Goal: Task Accomplishment & Management: Use online tool/utility

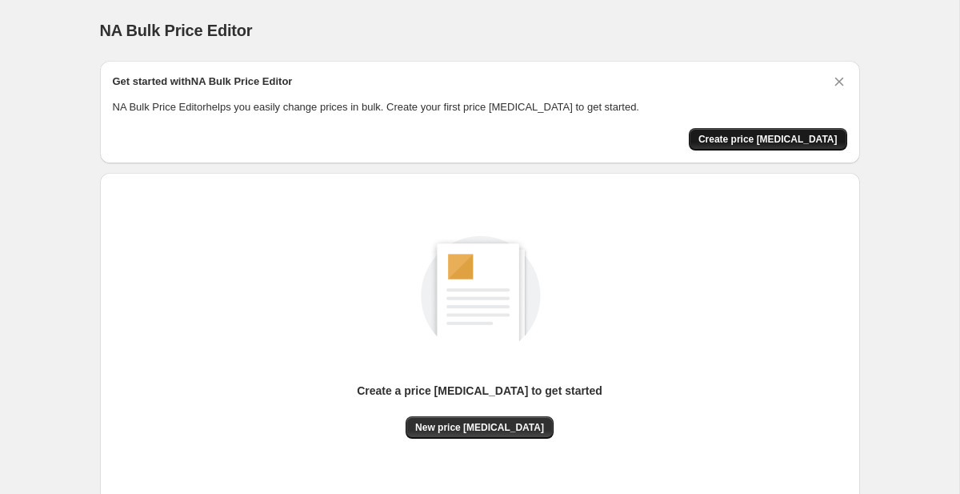
click at [784, 136] on span "Create price change job" at bounding box center [767, 139] width 139 height 13
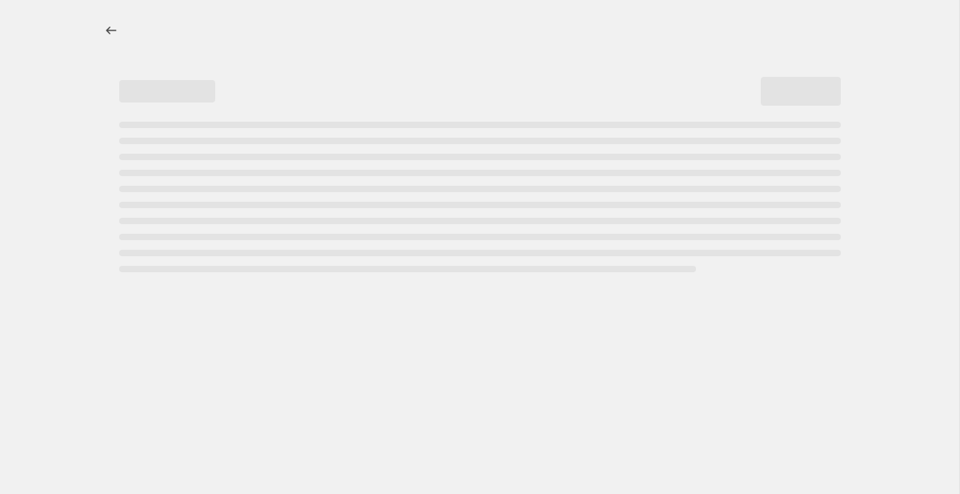
select select "percentage"
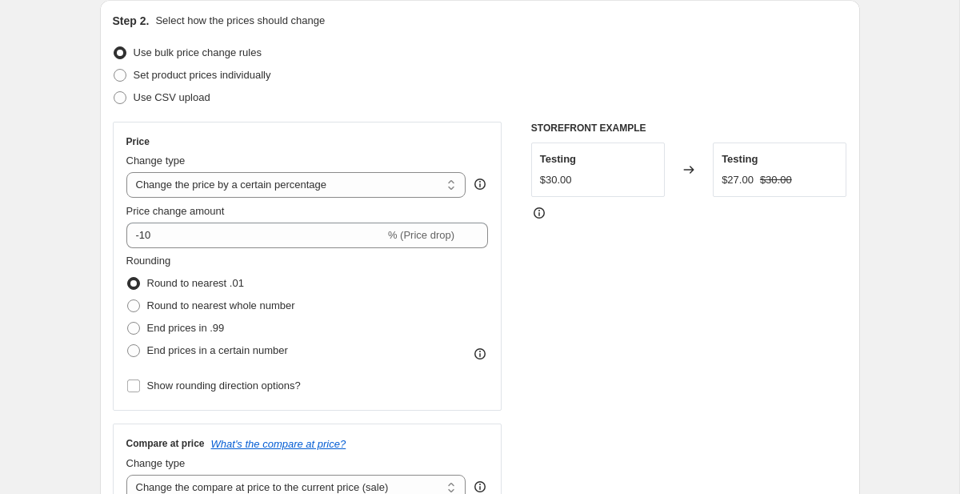
scroll to position [171, 0]
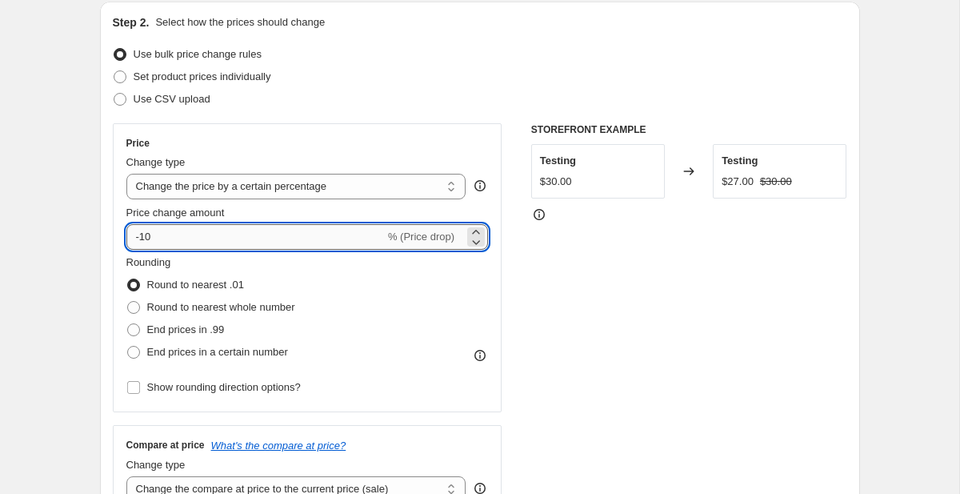
click at [318, 230] on input "-10" at bounding box center [255, 237] width 258 height 26
click at [476, 231] on icon at bounding box center [476, 232] width 16 height 16
click at [474, 230] on icon at bounding box center [476, 232] width 16 height 16
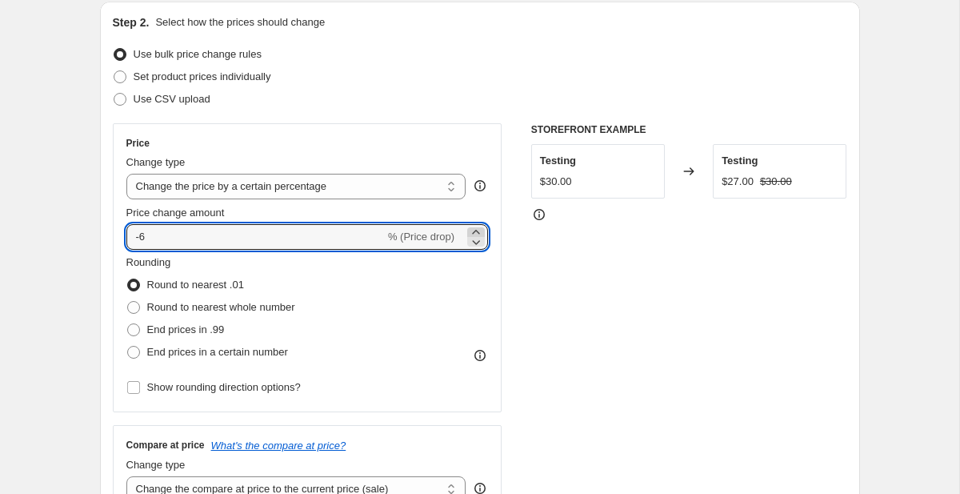
click at [474, 230] on icon at bounding box center [476, 232] width 16 height 16
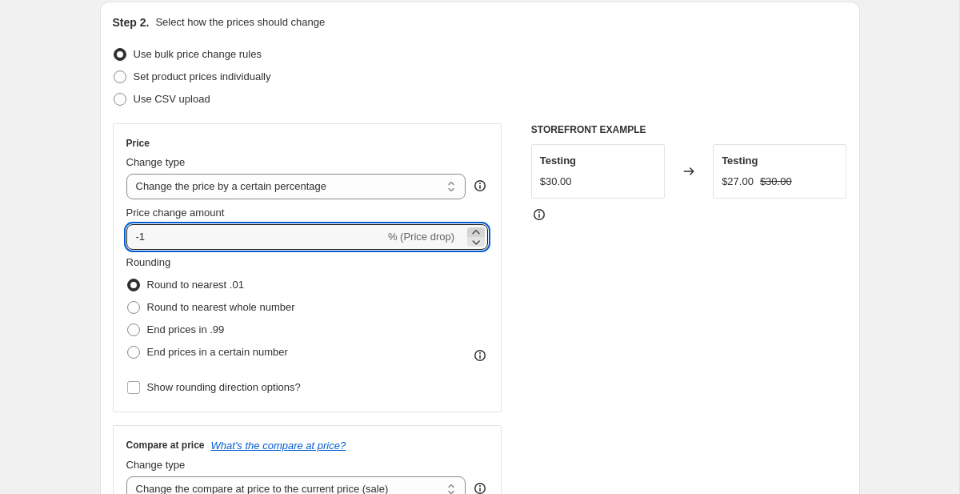
click at [474, 230] on icon at bounding box center [476, 232] width 16 height 16
click at [471, 240] on icon at bounding box center [476, 242] width 16 height 16
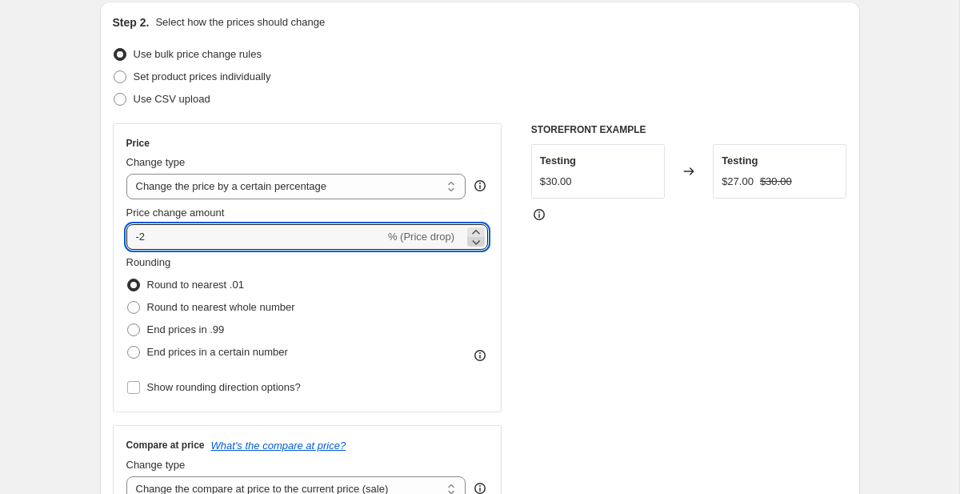
click at [471, 240] on icon at bounding box center [476, 242] width 16 height 16
drag, startPoint x: 161, startPoint y: 238, endPoint x: 142, endPoint y: 238, distance: 18.4
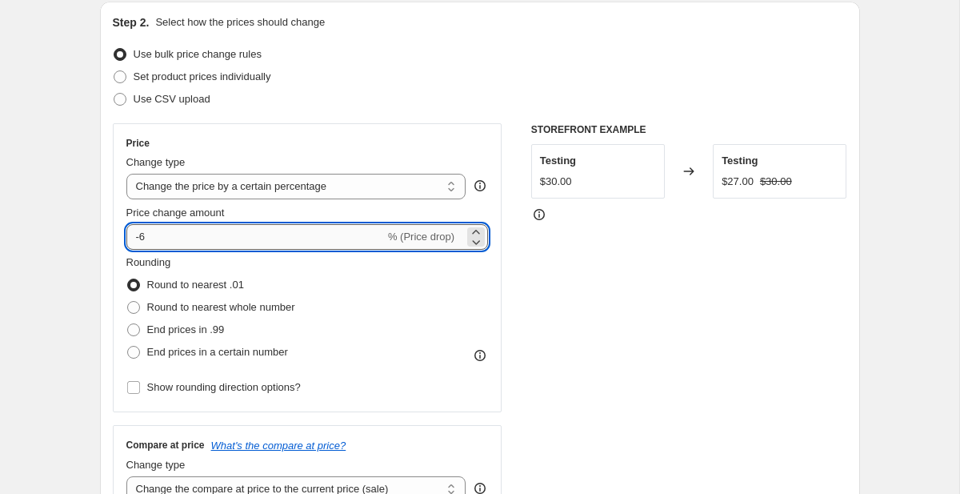
click at [142, 238] on input "-6" at bounding box center [255, 237] width 258 height 26
type input "-60"
click at [359, 57] on div "Use bulk price change rules" at bounding box center [480, 54] width 734 height 22
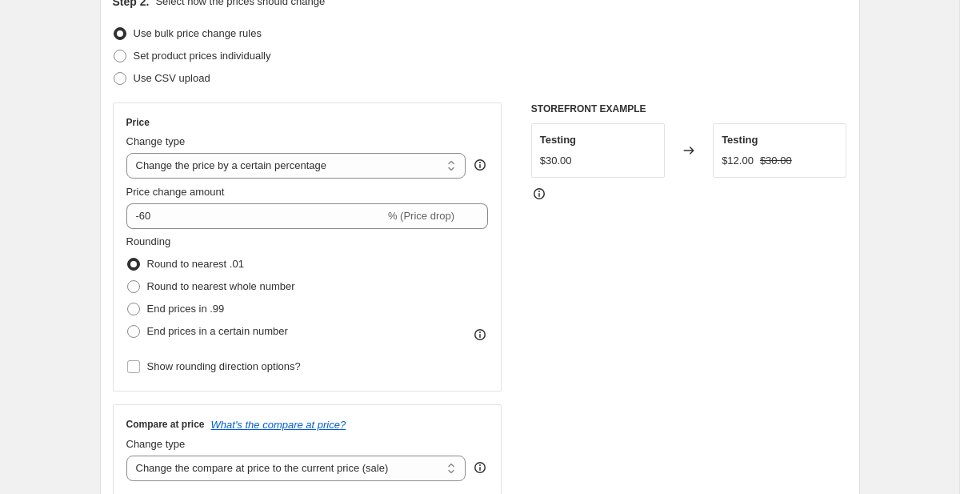
scroll to position [193, 0]
click at [253, 366] on span "Show rounding direction options?" at bounding box center [224, 365] width 154 height 12
click at [140, 366] on input "Show rounding direction options?" at bounding box center [133, 365] width 13 height 13
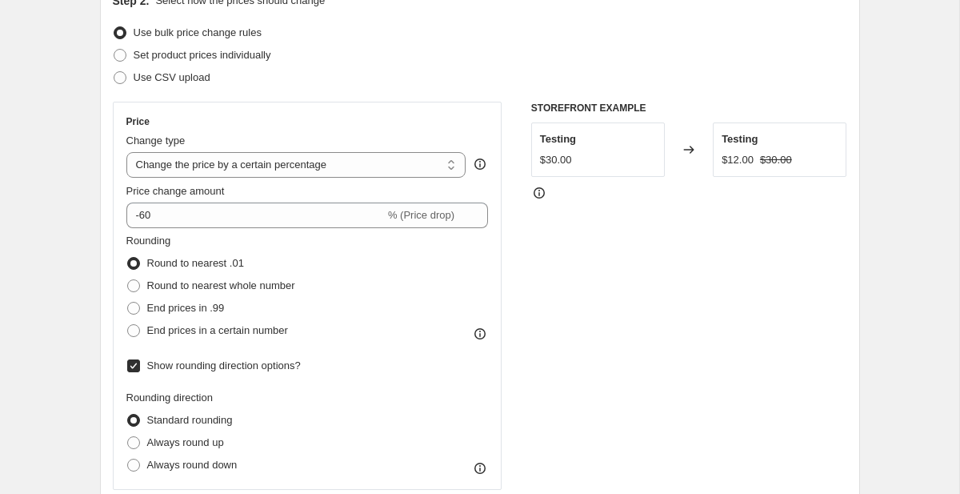
click at [253, 366] on span "Show rounding direction options?" at bounding box center [224, 365] width 154 height 12
click at [140, 366] on input "Show rounding direction options?" at bounding box center [133, 365] width 13 height 13
checkbox input "false"
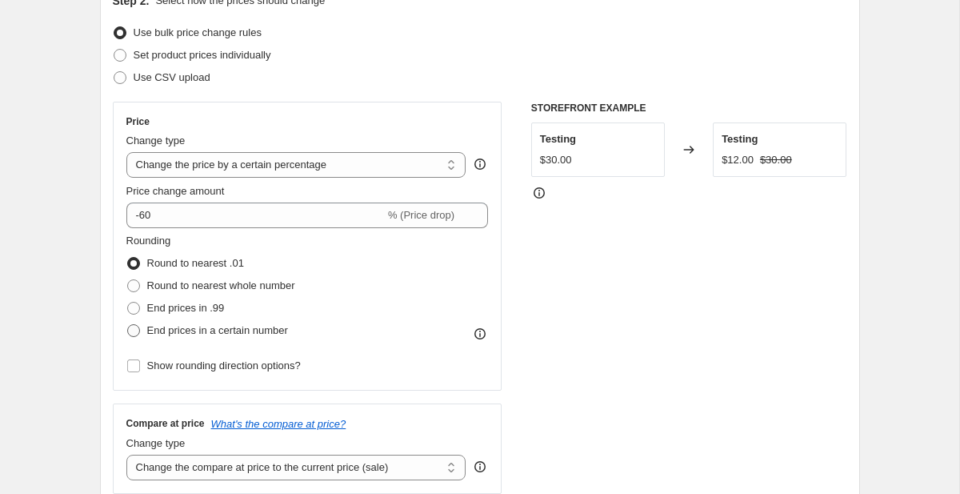
click at [251, 334] on span "End prices in a certain number" at bounding box center [217, 330] width 141 height 12
click at [128, 325] on input "End prices in a certain number" at bounding box center [127, 324] width 1 height 1
radio input "true"
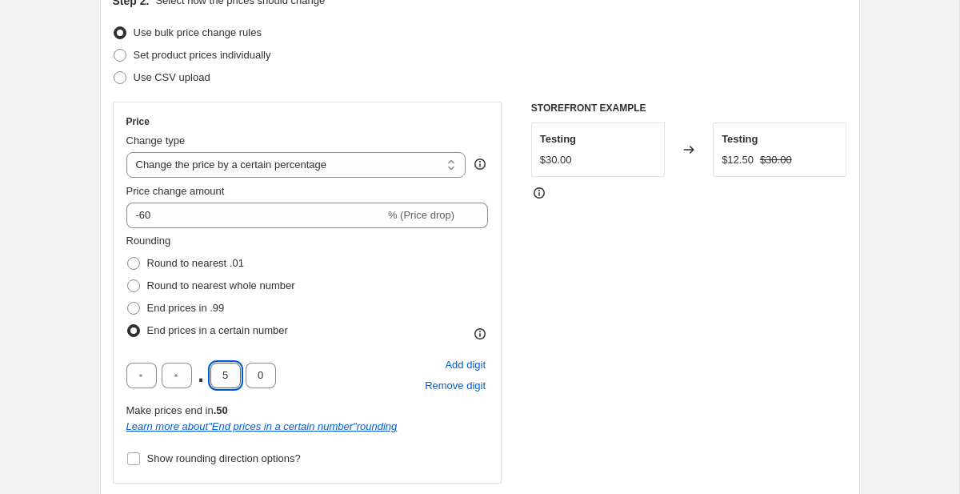
click at [233, 373] on input "5" at bounding box center [225, 375] width 30 height 26
type input "9"
type input "5"
click at [416, 302] on div "Rounding Round to nearest .01 Round to nearest whole number End prices in .99 E…" at bounding box center [307, 287] width 362 height 109
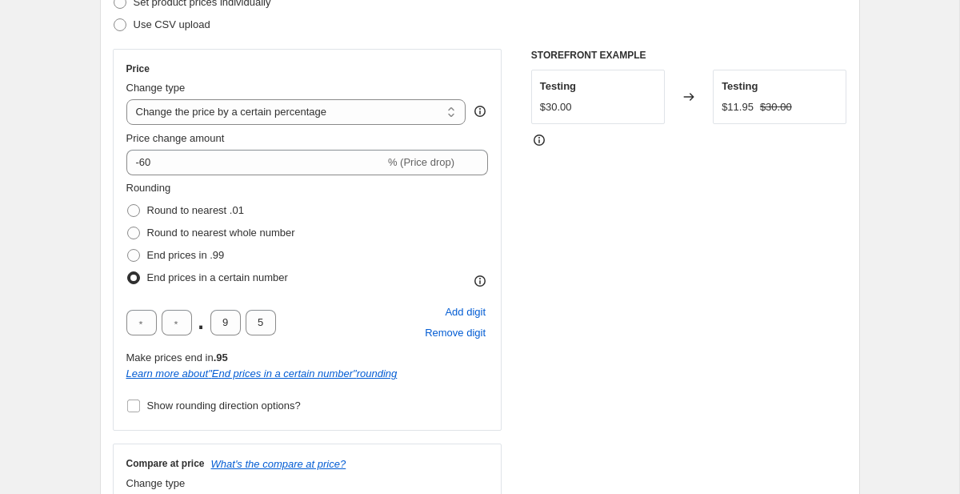
scroll to position [212, 0]
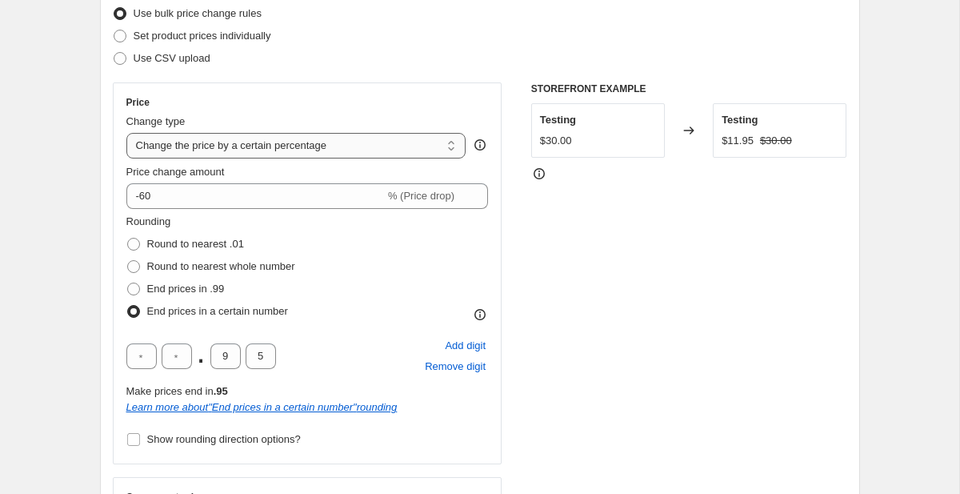
click at [403, 142] on select "Change the price to a certain amount Change the price by a certain amount Chang…" at bounding box center [296, 146] width 340 height 26
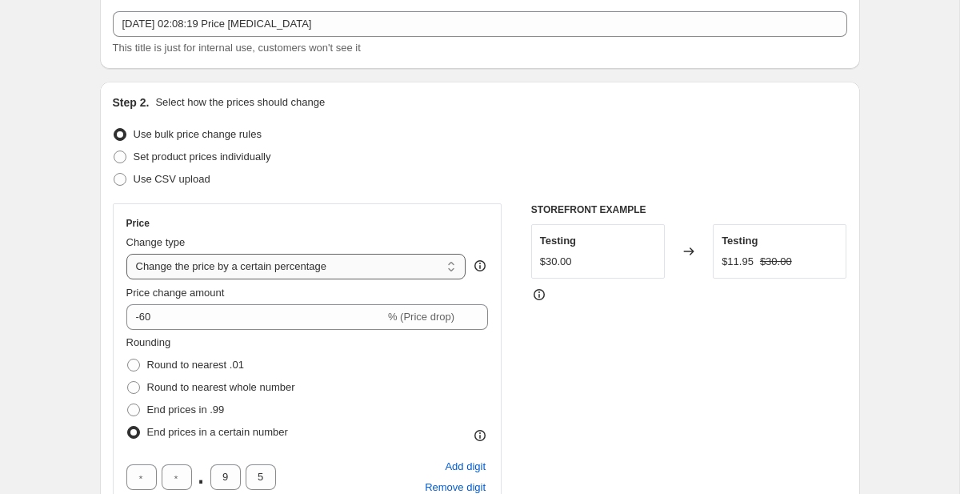
scroll to position [0, 0]
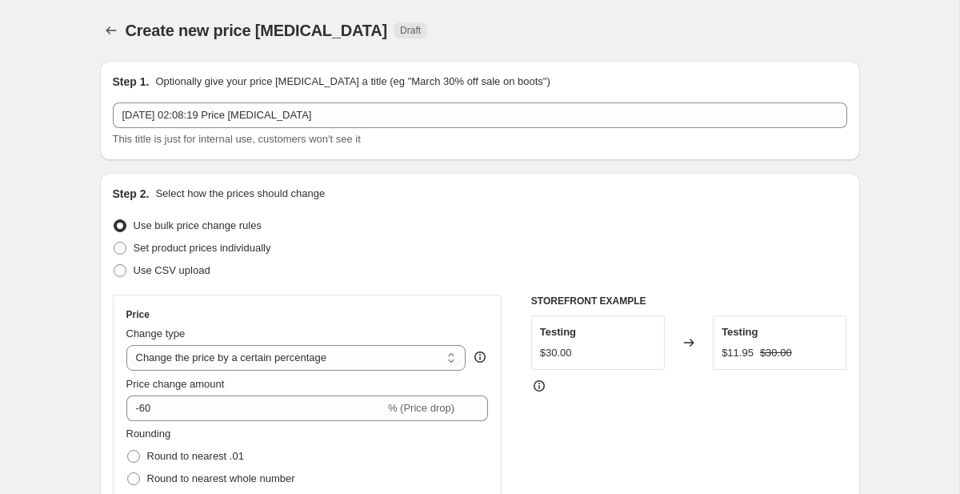
click at [453, 197] on div "Step 2. Select how the prices should change" at bounding box center [480, 194] width 734 height 16
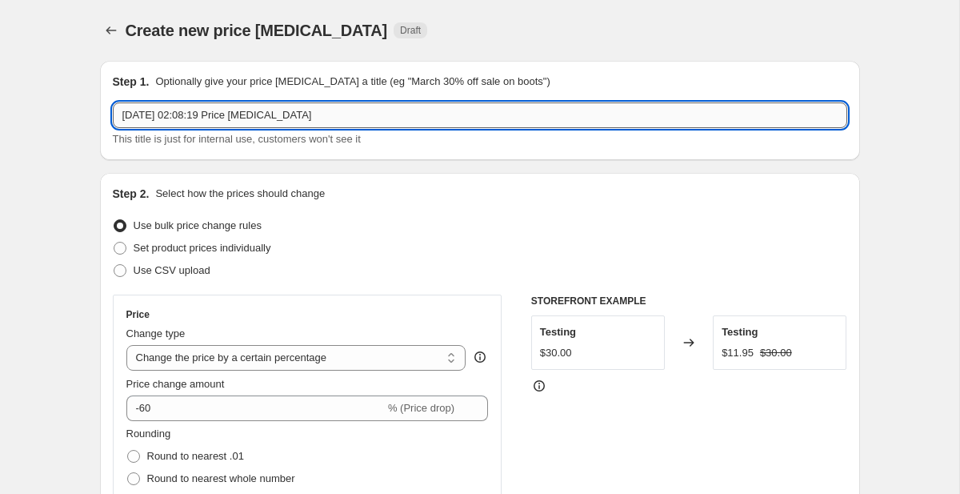
click at [354, 110] on input "[DATE] 02:08:19 Price [MEDICAL_DATA]" at bounding box center [480, 115] width 734 height 26
click at [352, 113] on input "[DATE] 02:08:19 Price [MEDICAL_DATA]" at bounding box center [480, 115] width 734 height 26
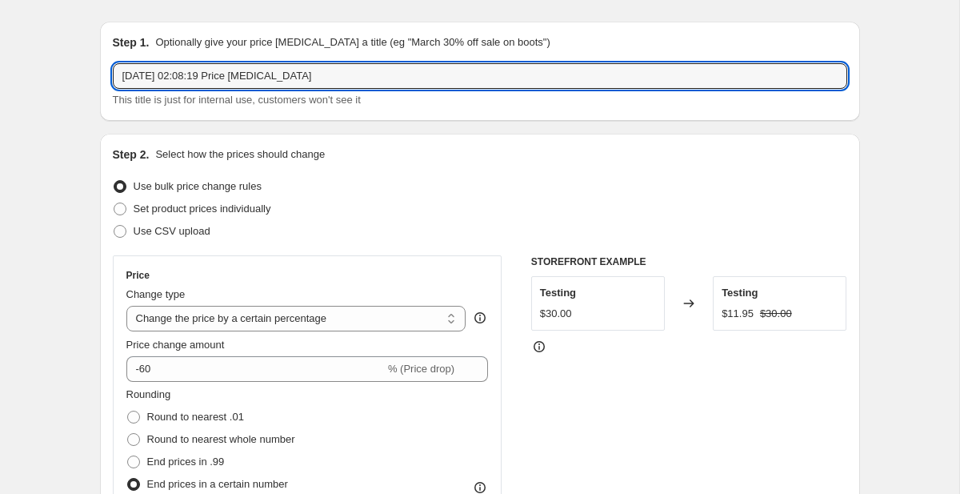
scroll to position [49, 0]
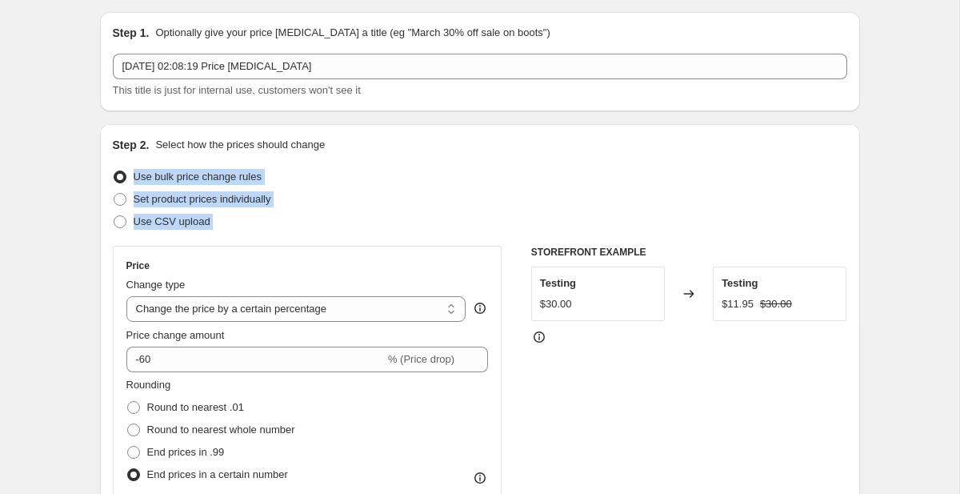
drag, startPoint x: 130, startPoint y: 174, endPoint x: 214, endPoint y: 242, distance: 108.2
click at [215, 242] on div "Step 2. Select how the prices should change Use bulk price change rules Set pro…" at bounding box center [480, 451] width 734 height 629
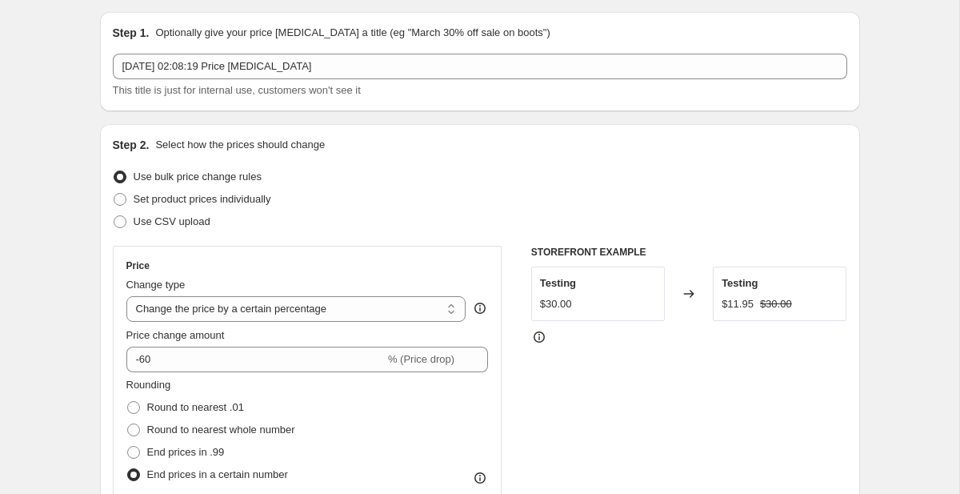
click at [290, 221] on div "Use CSV upload" at bounding box center [480, 221] width 734 height 22
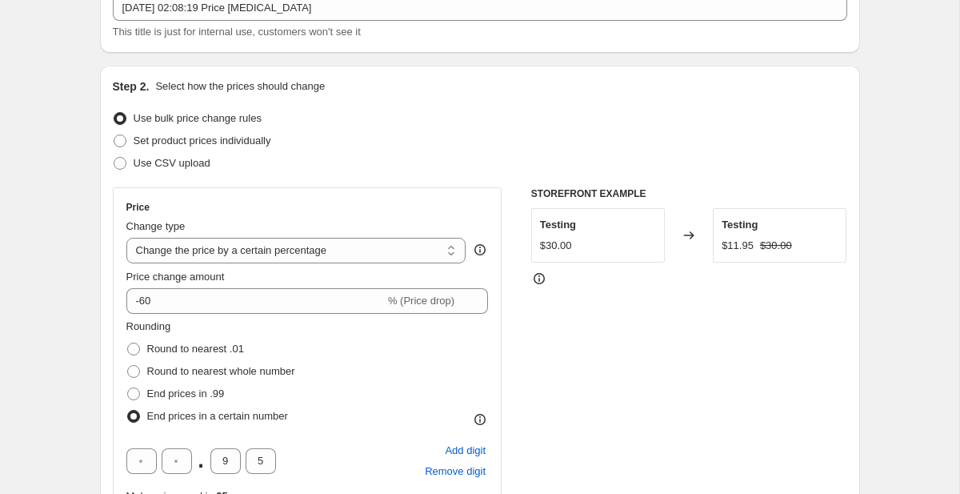
scroll to position [135, 0]
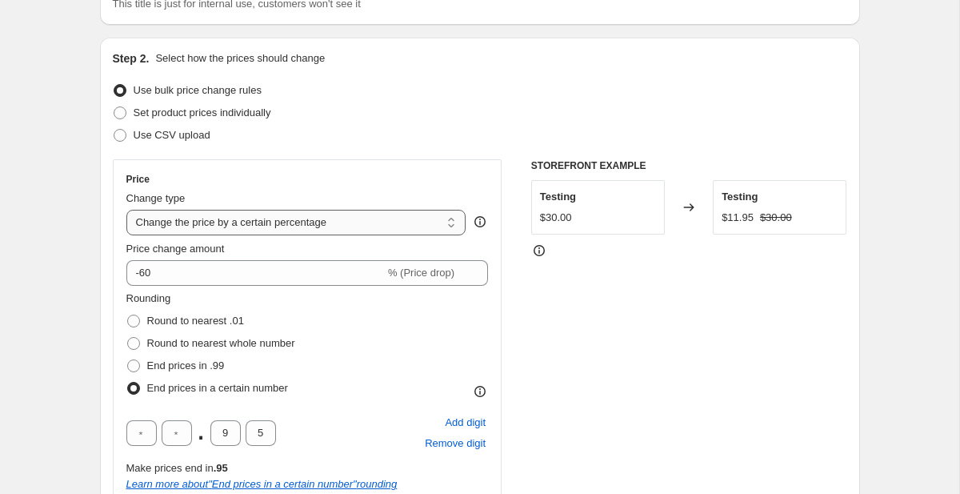
click at [302, 223] on select "Change the price to a certain amount Change the price by a certain amount Chang…" at bounding box center [296, 223] width 340 height 26
click at [388, 208] on div "Change type Change the price to a certain amount Change the price by a certain …" at bounding box center [296, 212] width 340 height 45
click at [390, 214] on select "Change the price to a certain amount Change the price by a certain amount Chang…" at bounding box center [296, 223] width 340 height 26
click at [347, 217] on select "Change the price to a certain amount Change the price by a certain amount Chang…" at bounding box center [296, 223] width 340 height 26
select select "no_change"
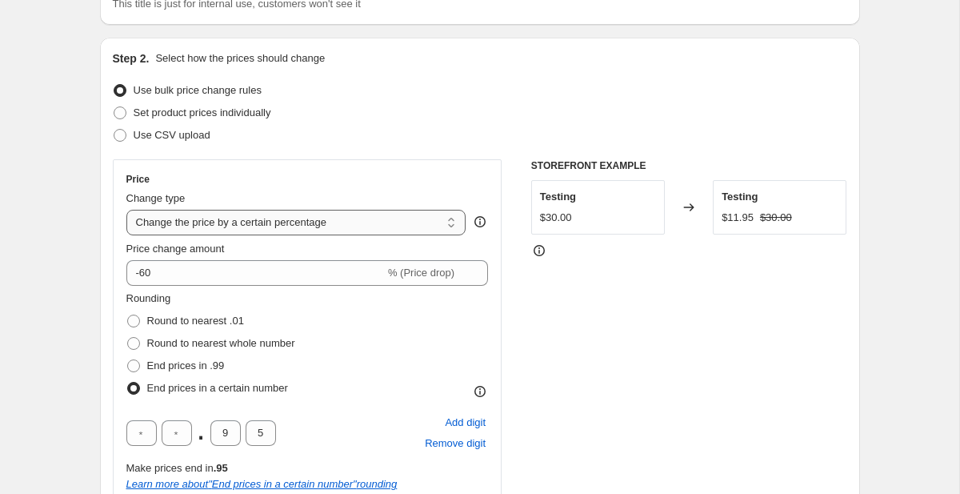
click at [126, 210] on select "Change the price to a certain amount Change the price by a certain amount Chang…" at bounding box center [296, 223] width 340 height 26
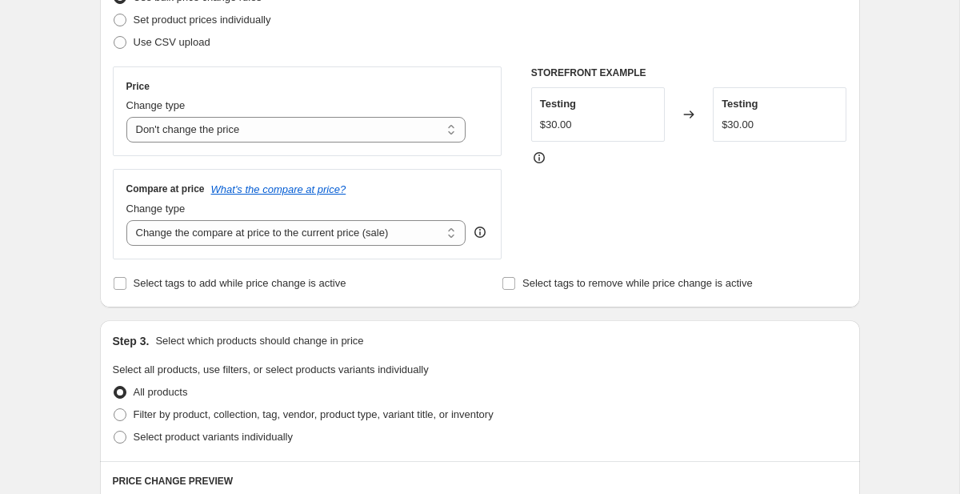
scroll to position [227, 0]
click at [321, 190] on icon "What's the compare at price?" at bounding box center [278, 190] width 135 height 12
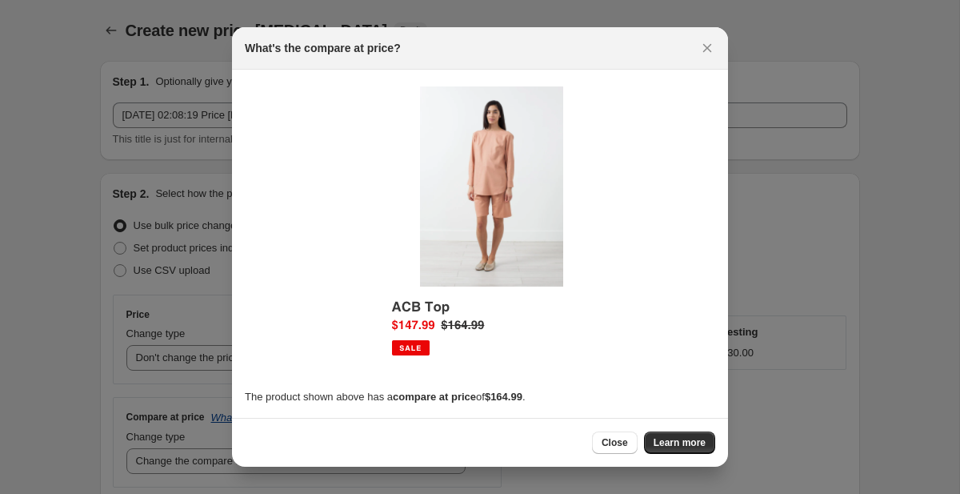
scroll to position [0, 0]
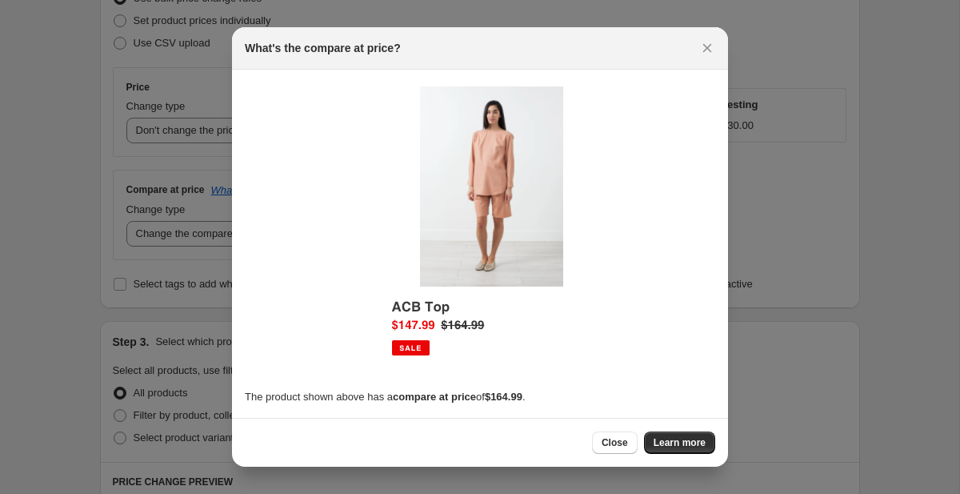
drag, startPoint x: 265, startPoint y: 400, endPoint x: 344, endPoint y: 397, distance: 79.2
click at [344, 397] on p "The product shown above has a compare at price of $164.99 ." at bounding box center [480, 397] width 470 height 16
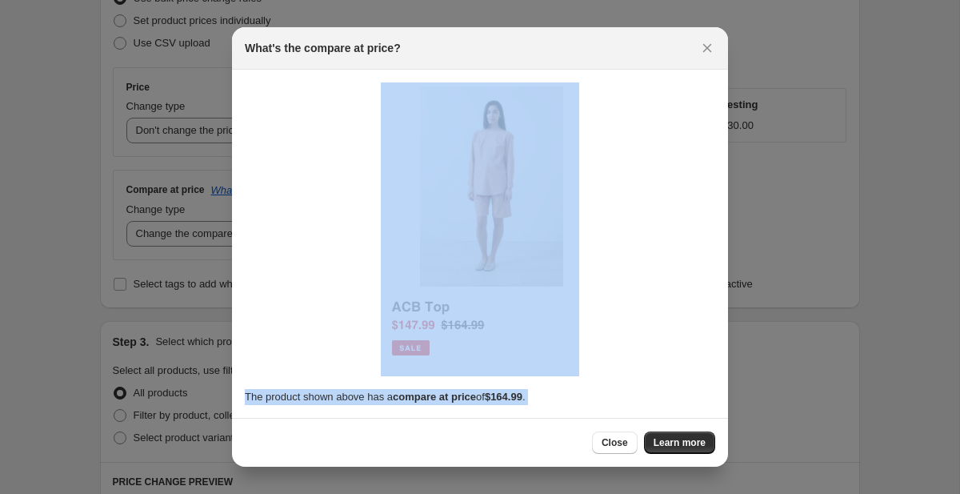
click at [717, 49] on button "Close" at bounding box center [707, 48] width 22 height 22
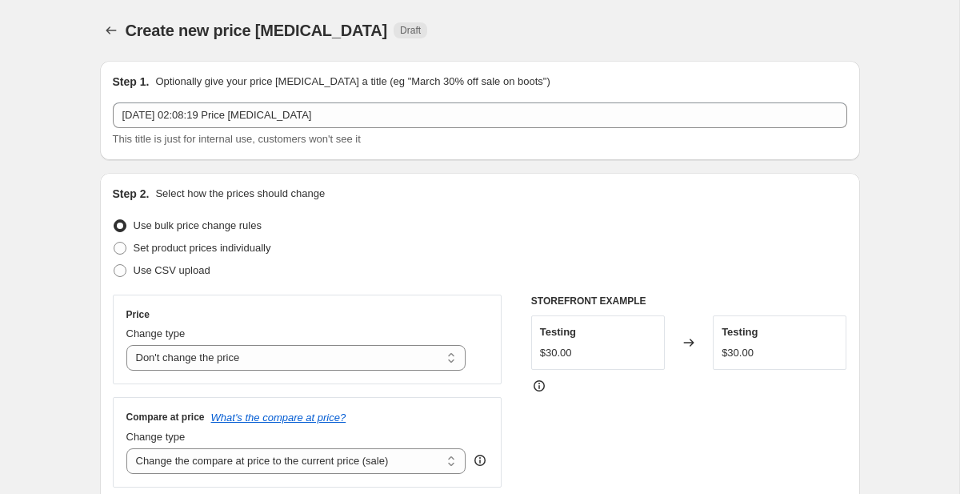
scroll to position [227, 0]
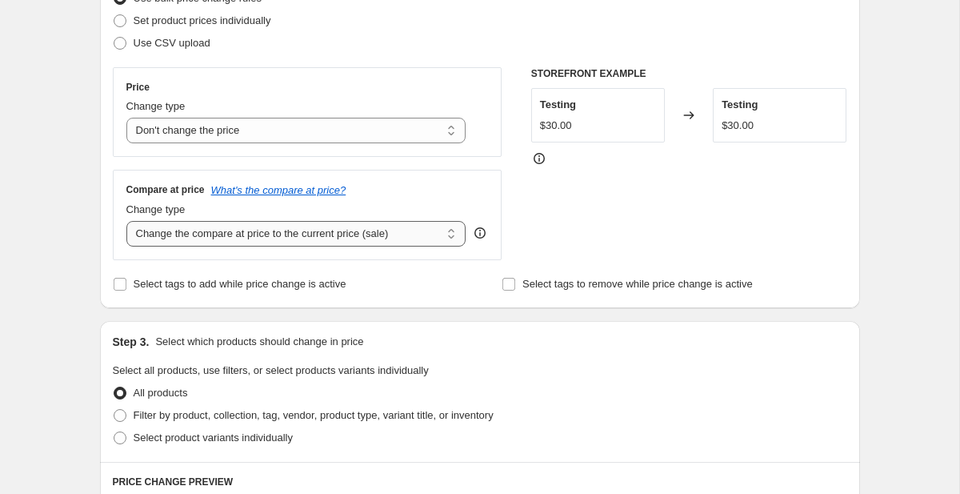
click at [269, 232] on select "Change the compare at price to the current price (sale) Change the compare at p…" at bounding box center [296, 234] width 340 height 26
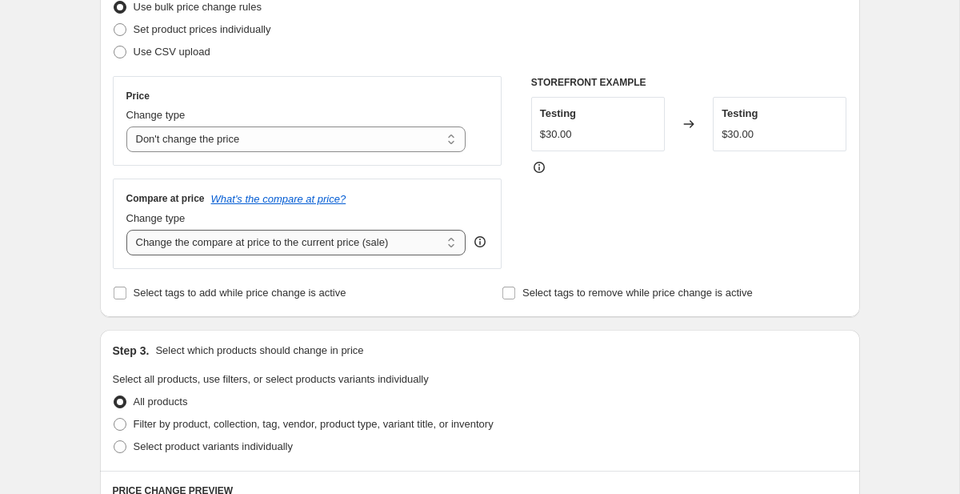
scroll to position [213, 0]
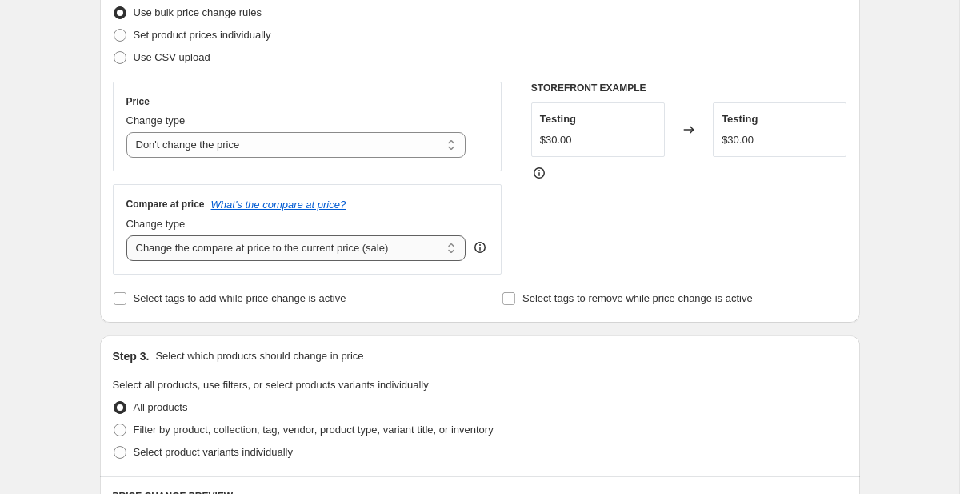
click at [339, 254] on select "Change the compare at price to the current price (sale) Change the compare at p…" at bounding box center [296, 248] width 340 height 26
click at [255, 244] on select "Change the compare at price to the current price (sale) Change the compare at p…" at bounding box center [296, 248] width 340 height 26
click at [126, 235] on select "Change the compare at price to the current price (sale) Change the compare at p…" at bounding box center [296, 248] width 340 height 26
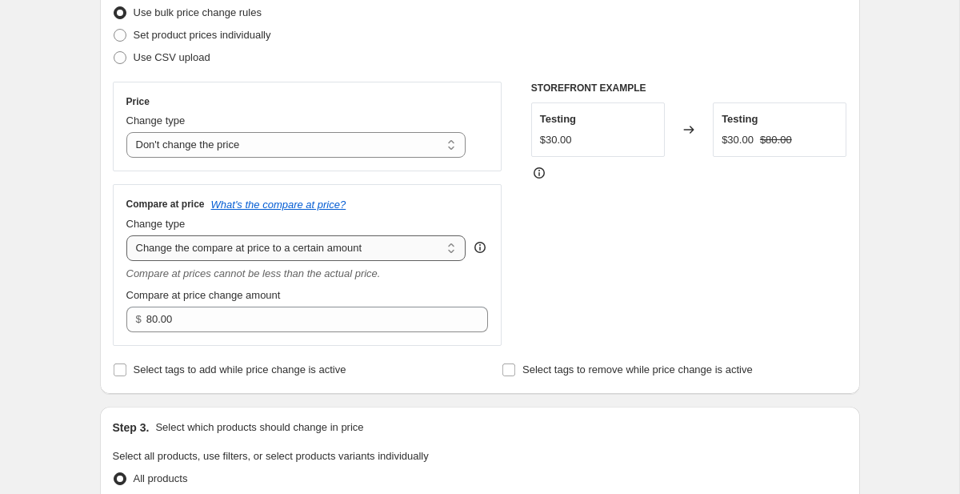
click at [254, 249] on select "Change the compare at price to the current price (sale) Change the compare at p…" at bounding box center [296, 248] width 340 height 26
click at [126, 235] on select "Change the compare at price to the current price (sale) Change the compare at p…" at bounding box center [296, 248] width 340 height 26
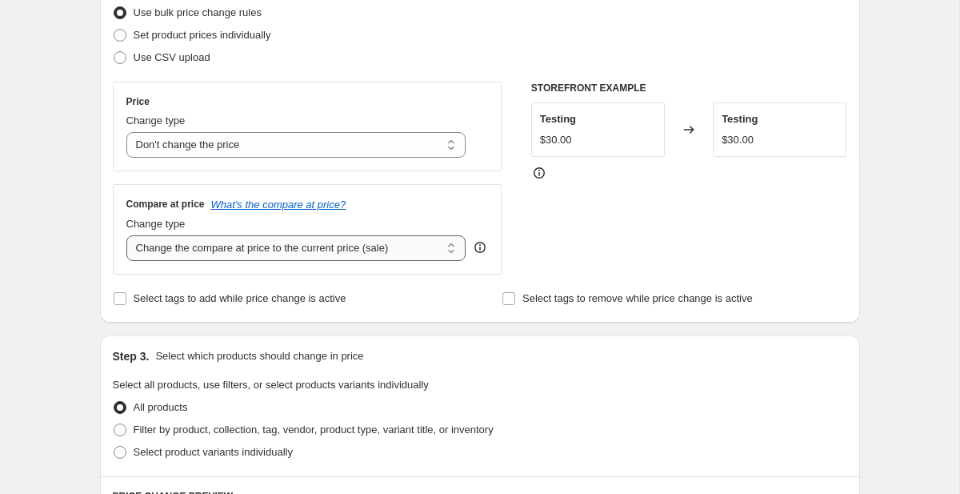
click at [295, 248] on select "Change the compare at price to the current price (sale) Change the compare at p…" at bounding box center [296, 248] width 340 height 26
select select "pp"
click at [126, 235] on select "Change the compare at price to the current price (sale) Change the compare at p…" at bounding box center [296, 248] width 340 height 26
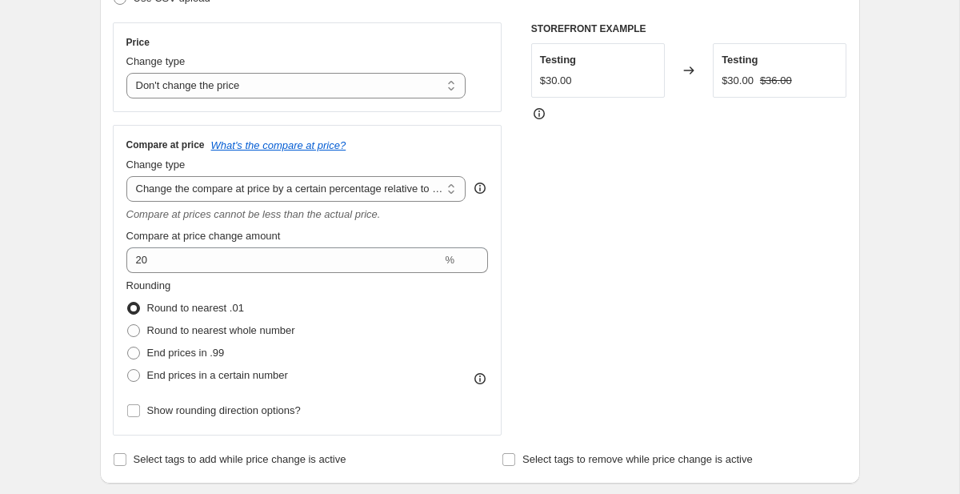
scroll to position [259, 0]
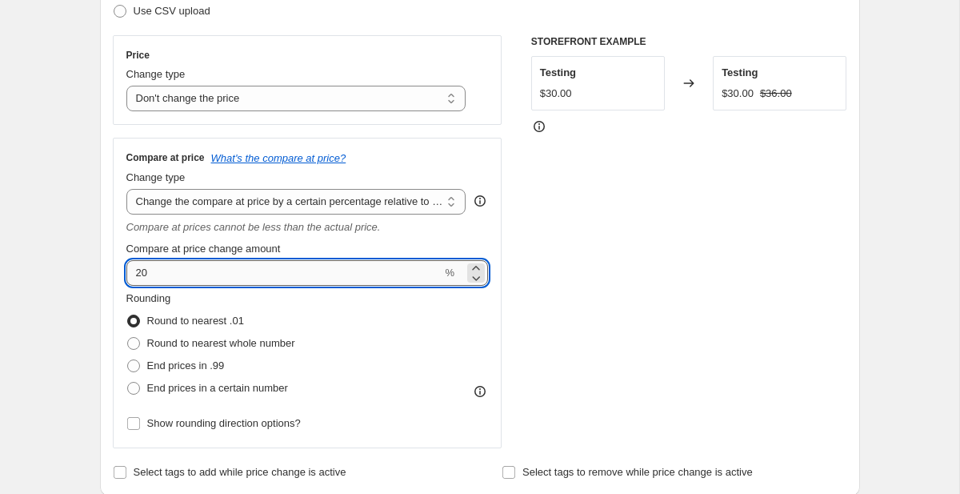
click at [277, 265] on input "20" at bounding box center [284, 273] width 316 height 26
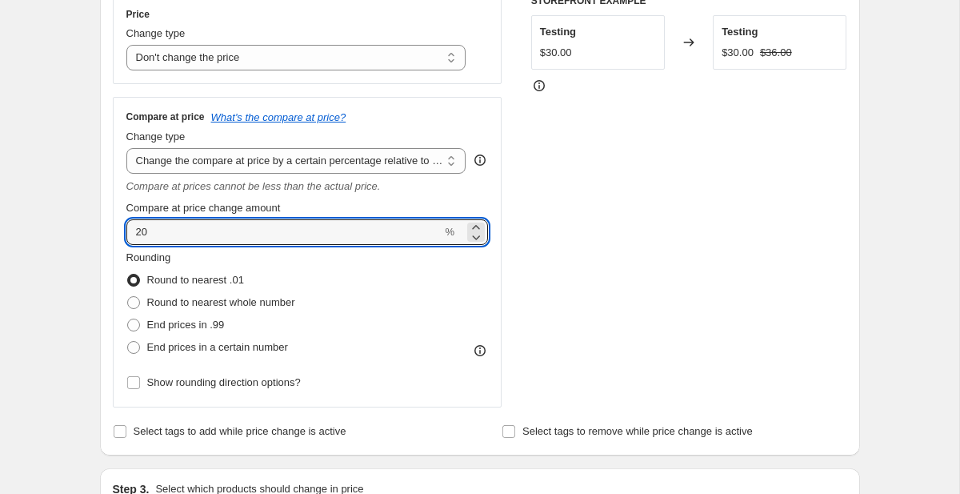
scroll to position [302, 0]
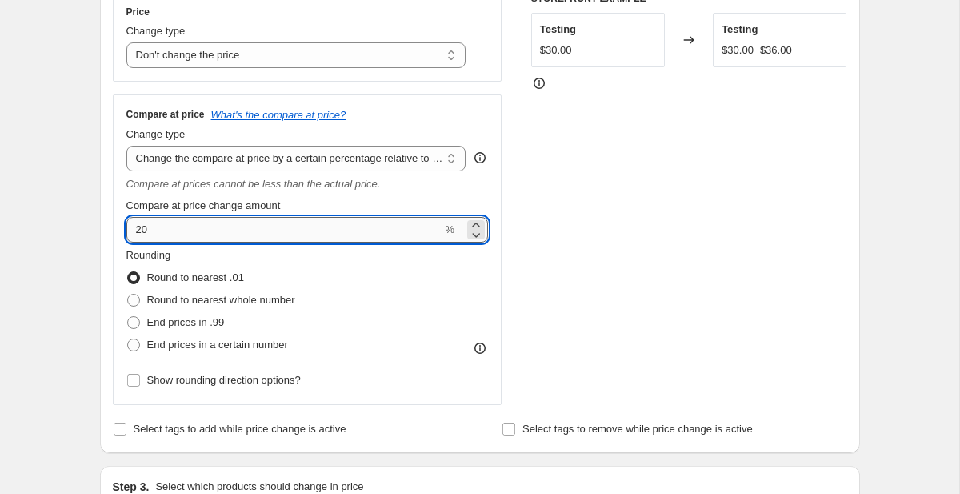
click at [427, 231] on input "20" at bounding box center [284, 230] width 316 height 26
type input "2"
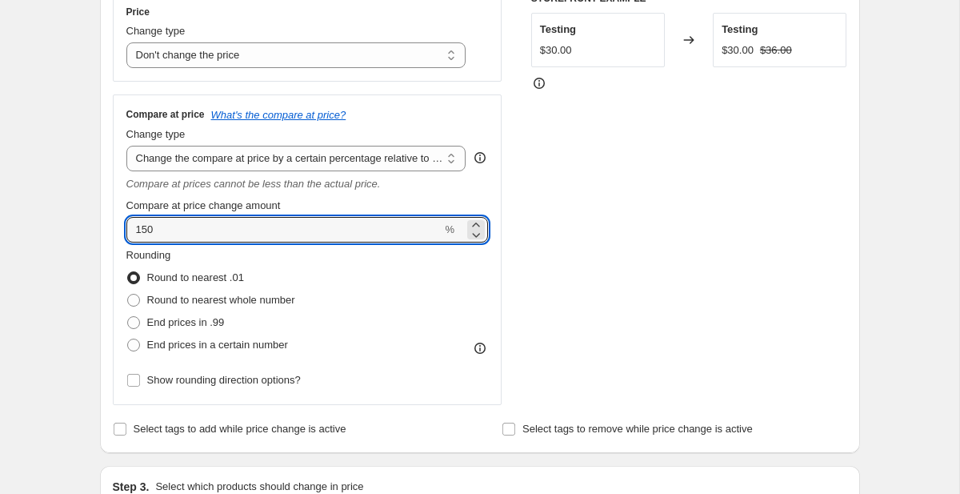
type input "150"
click at [622, 197] on div "STOREFRONT EXAMPLE Testing $30.00 Changed to Testing $30.00 $36.00" at bounding box center [689, 198] width 316 height 413
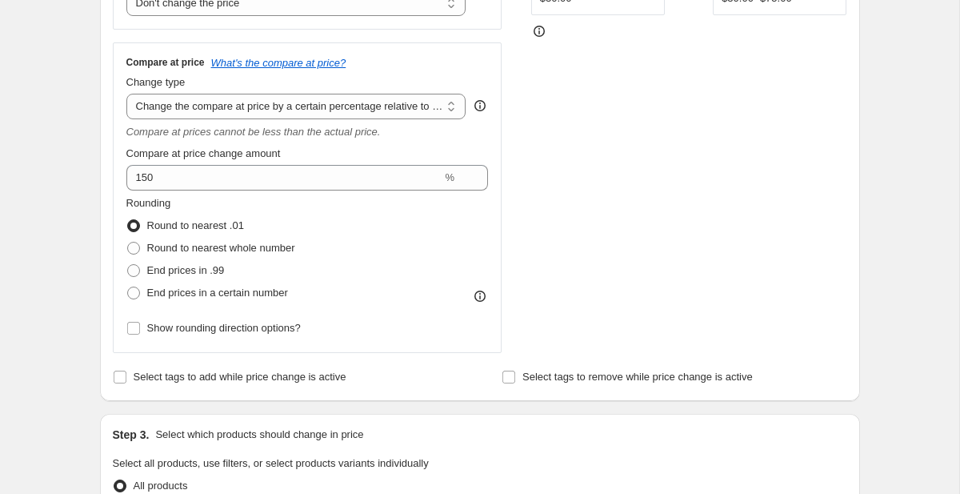
scroll to position [355, 0]
click at [219, 293] on span "End prices in a certain number" at bounding box center [217, 292] width 141 height 12
click at [128, 286] on input "End prices in a certain number" at bounding box center [127, 286] width 1 height 1
radio input "true"
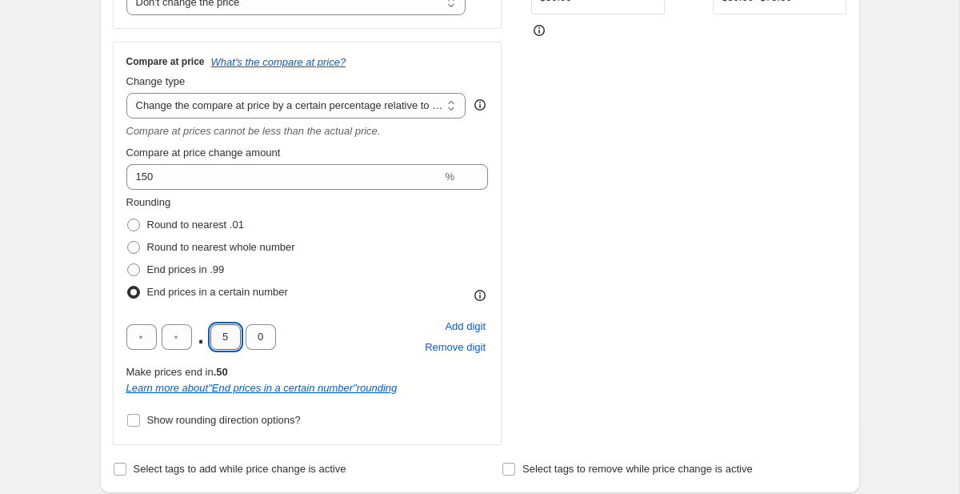
click at [230, 336] on input "5" at bounding box center [225, 337] width 30 height 26
type input "9"
click at [266, 331] on input "0" at bounding box center [261, 337] width 30 height 26
type input "5"
click at [502, 347] on div "Price Change type Change the price to a certain amount Change the price by a ce…" at bounding box center [480, 191] width 734 height 505
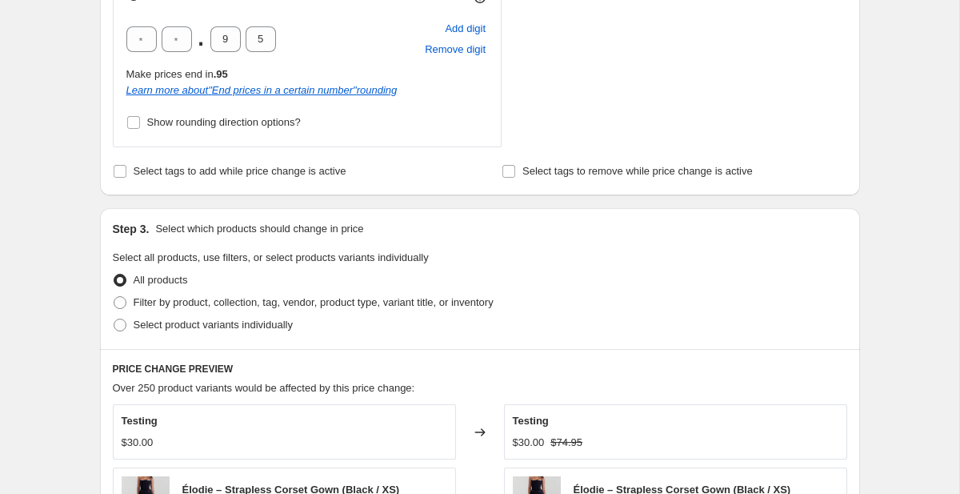
scroll to position [653, 0]
click at [250, 327] on span "Select product variants individually" at bounding box center [213, 324] width 159 height 12
click at [114, 318] on input "Select product variants individually" at bounding box center [114, 318] width 1 height 1
radio input "true"
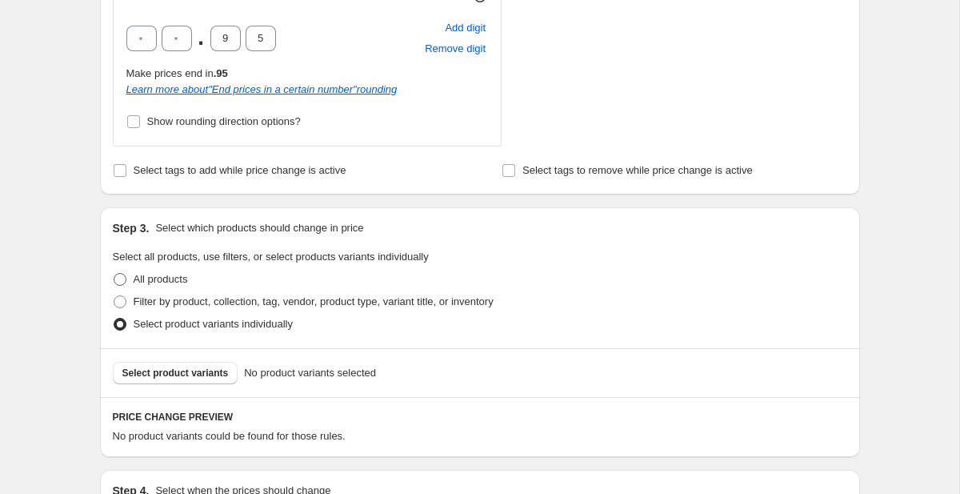
click at [178, 283] on span "All products" at bounding box center [161, 279] width 54 height 12
click at [114, 274] on input "All products" at bounding box center [114, 273] width 1 height 1
radio input "true"
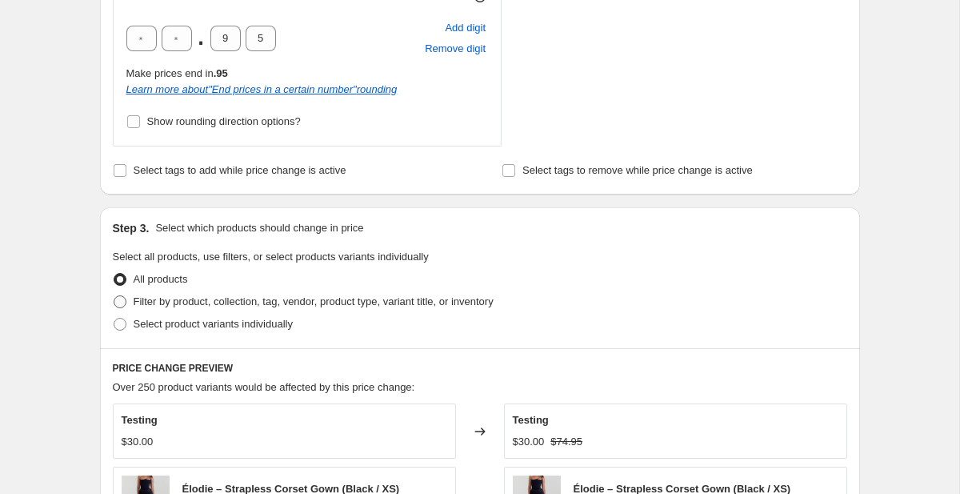
click at [186, 309] on span "Filter by product, collection, tag, vendor, product type, variant title, or inv…" at bounding box center [314, 302] width 360 height 16
click at [114, 296] on input "Filter by product, collection, tag, vendor, product type, variant title, or inv…" at bounding box center [114, 295] width 1 height 1
radio input "true"
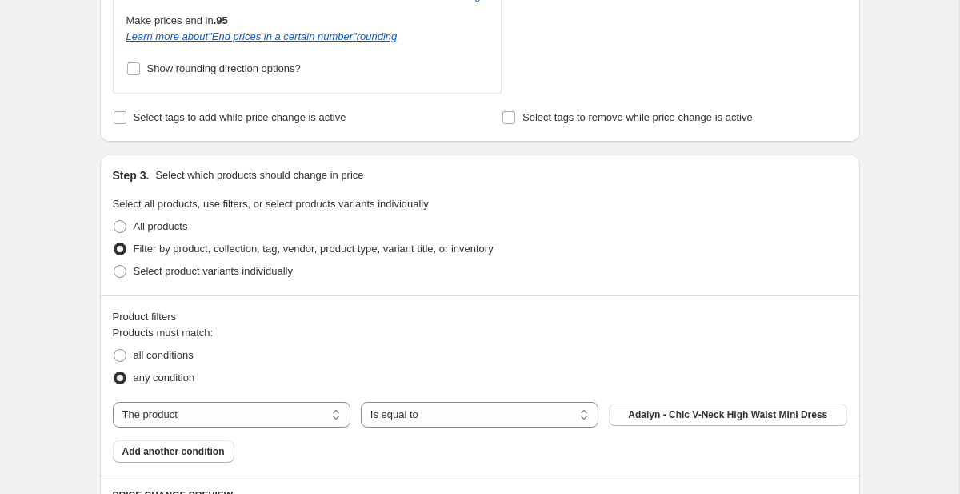
scroll to position [704, 0]
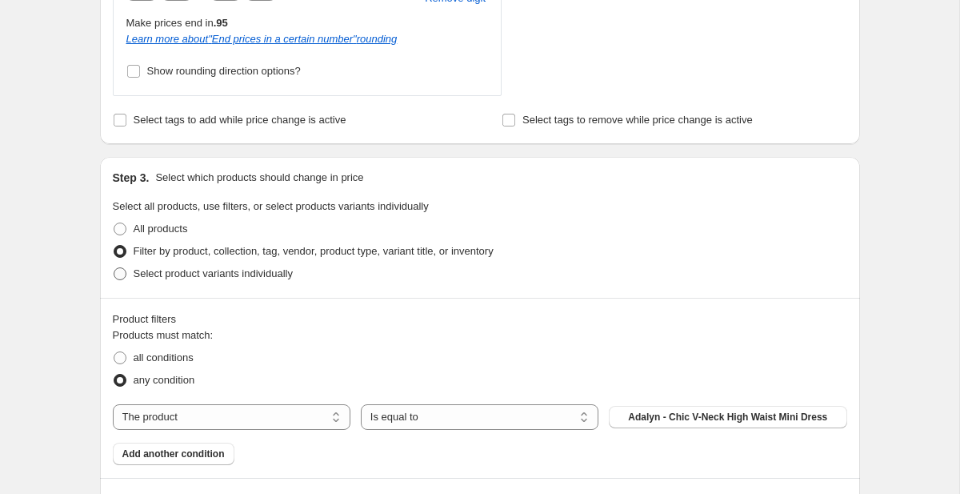
click at [225, 274] on span "Select product variants individually" at bounding box center [213, 273] width 159 height 12
click at [114, 268] on input "Select product variants individually" at bounding box center [114, 267] width 1 height 1
radio input "true"
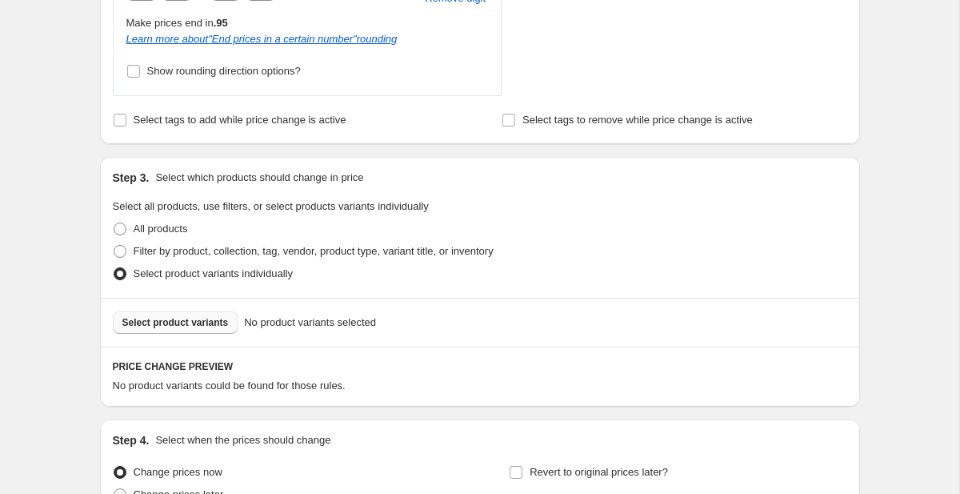
click at [209, 320] on span "Select product variants" at bounding box center [175, 322] width 106 height 13
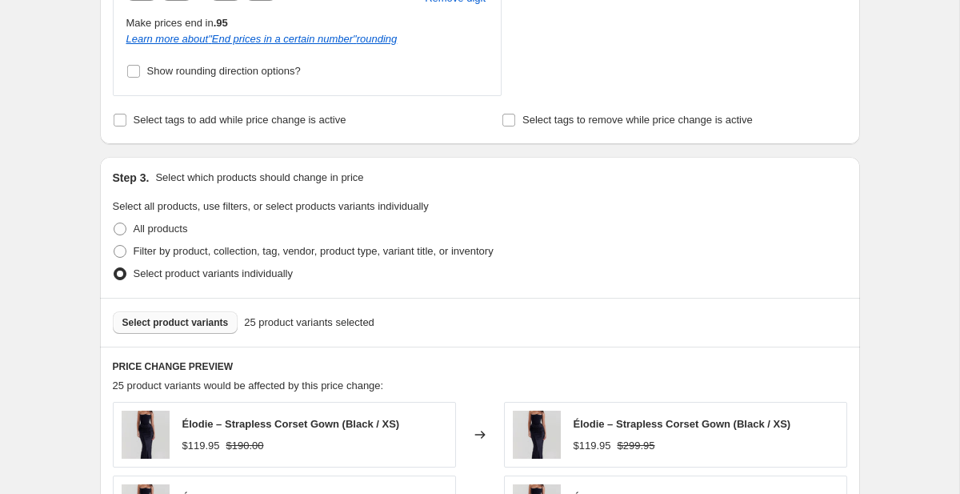
scroll to position [705, 0]
click at [198, 323] on span "Select product variants" at bounding box center [175, 321] width 106 height 13
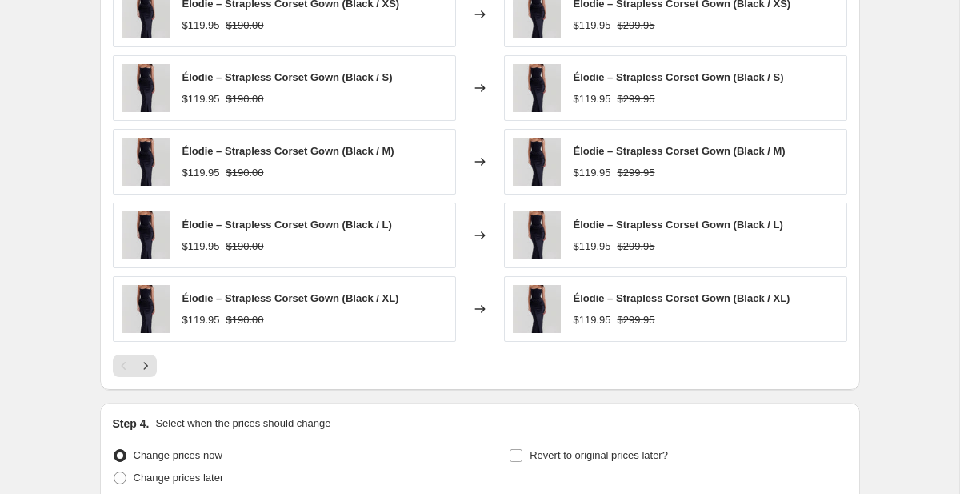
scroll to position [1137, 0]
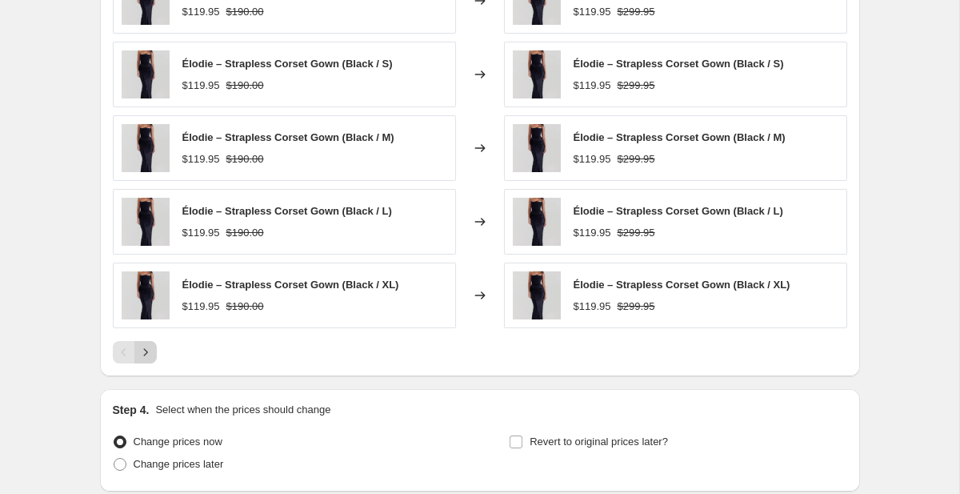
click at [149, 357] on icon "Next" at bounding box center [146, 352] width 16 height 16
click at [117, 352] on icon "Previous" at bounding box center [124, 352] width 16 height 16
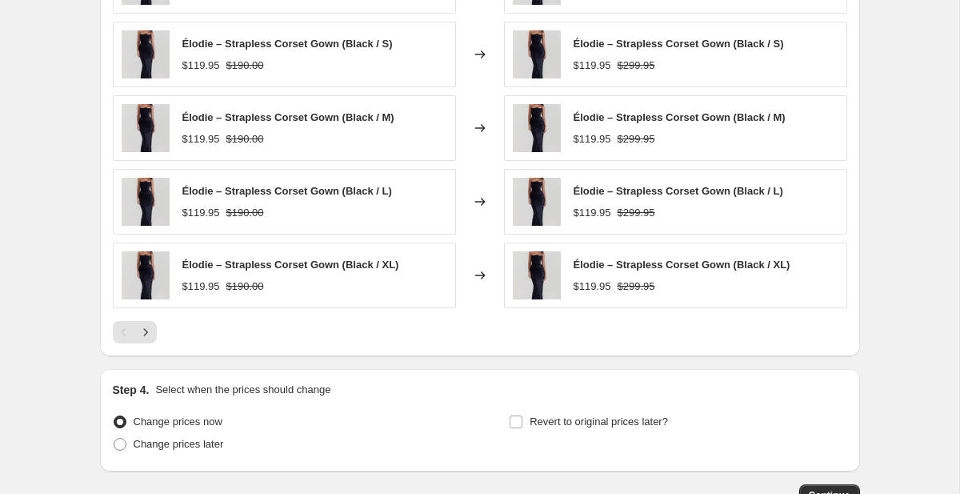
scroll to position [1167, 0]
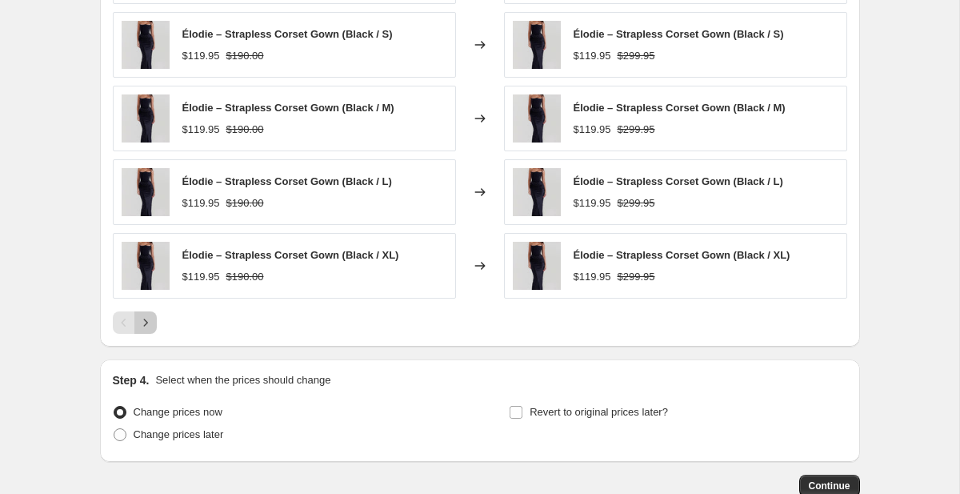
click at [150, 324] on icon "Next" at bounding box center [146, 322] width 16 height 16
click at [149, 323] on icon "Next" at bounding box center [146, 322] width 16 height 16
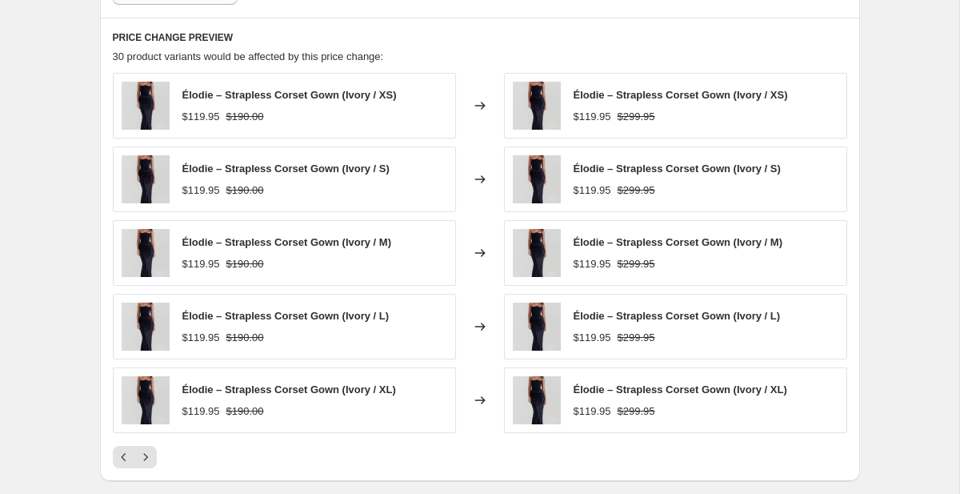
scroll to position [1036, 0]
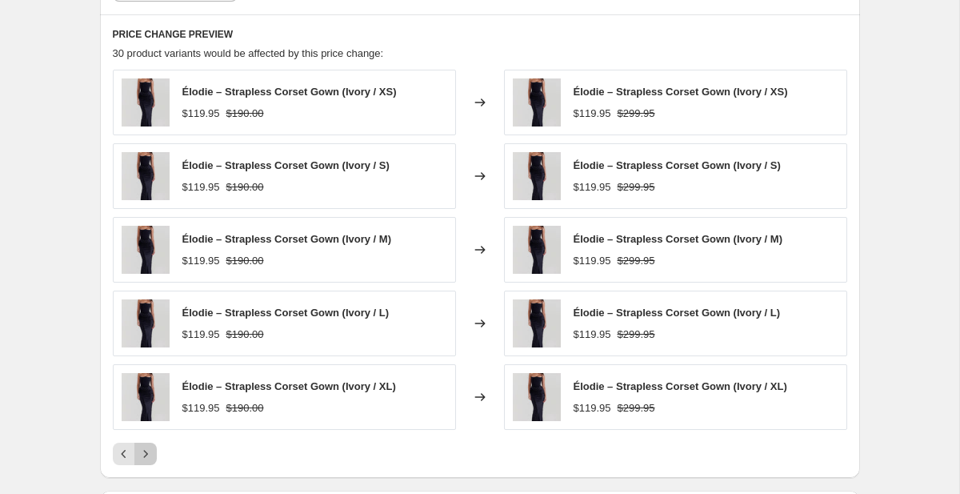
click at [143, 450] on icon "Next" at bounding box center [145, 453] width 4 height 7
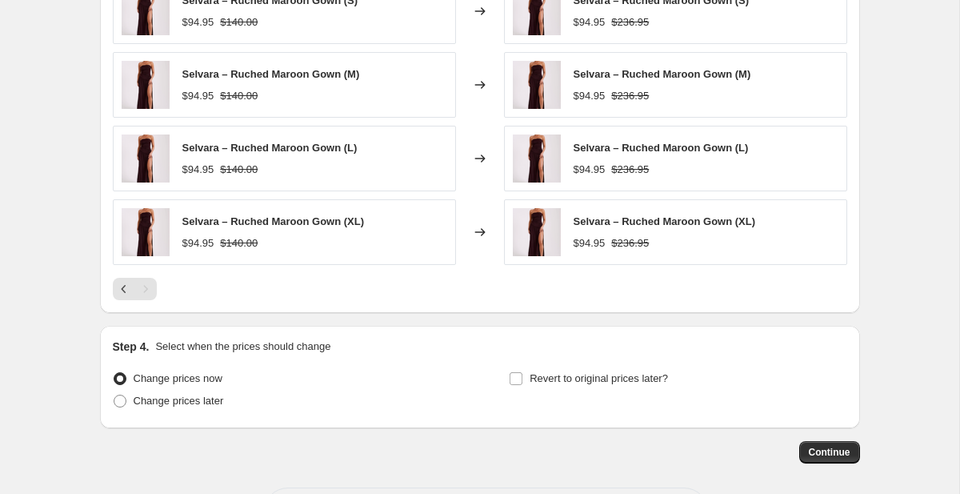
scroll to position [1250, 0]
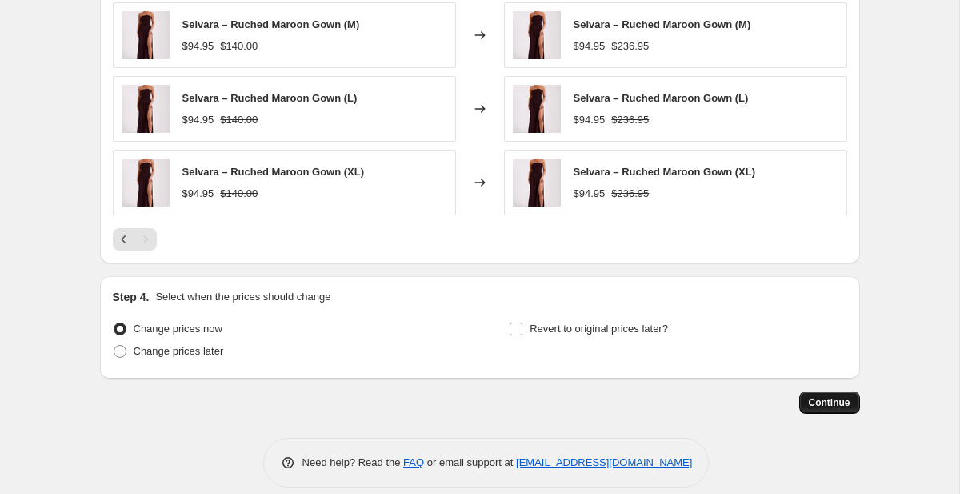
click at [817, 399] on span "Continue" at bounding box center [830, 402] width 42 height 13
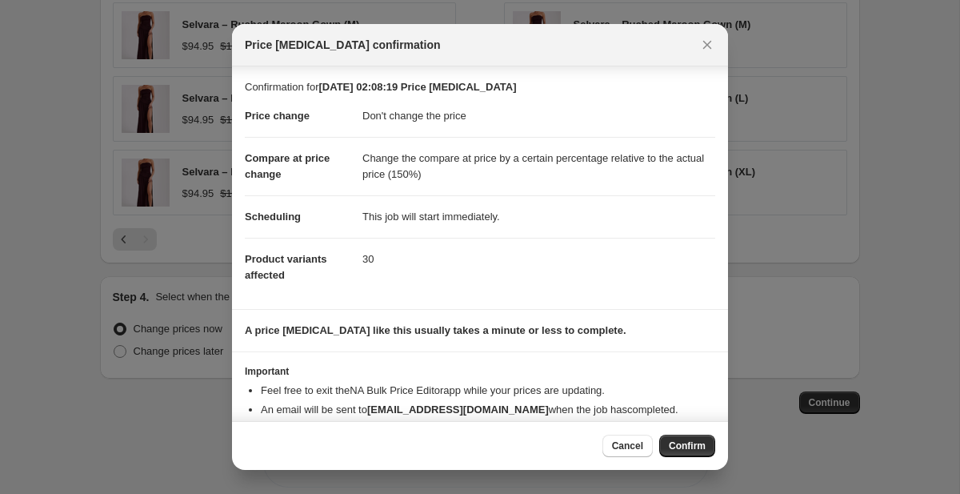
scroll to position [48, 0]
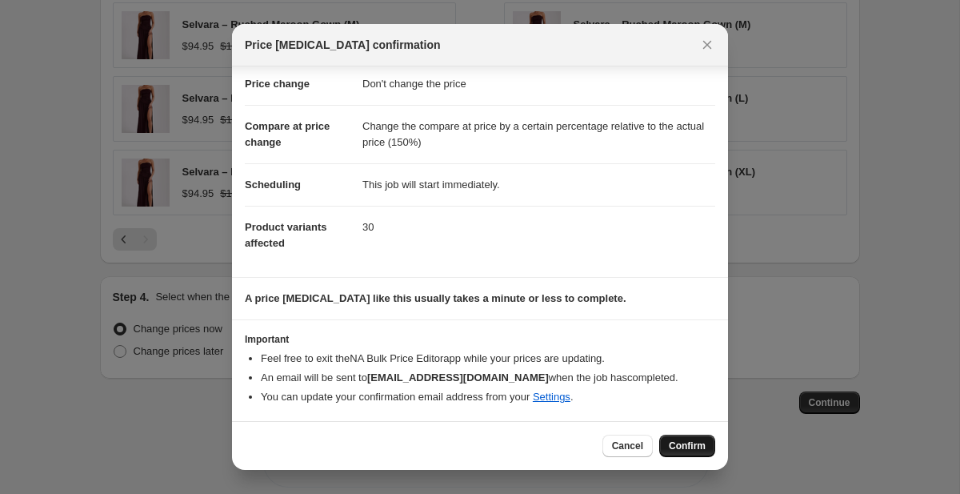
click at [674, 445] on span "Confirm" at bounding box center [687, 445] width 37 height 13
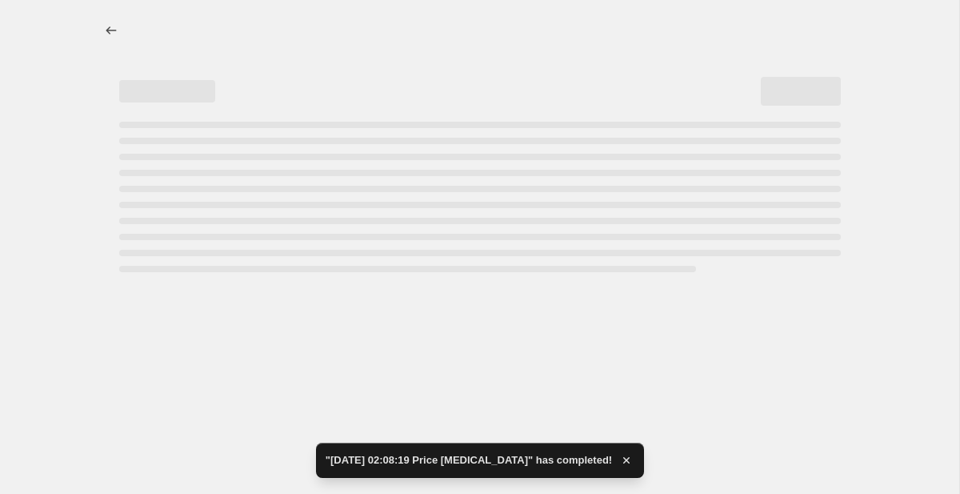
select select "no_change"
select select "pp"
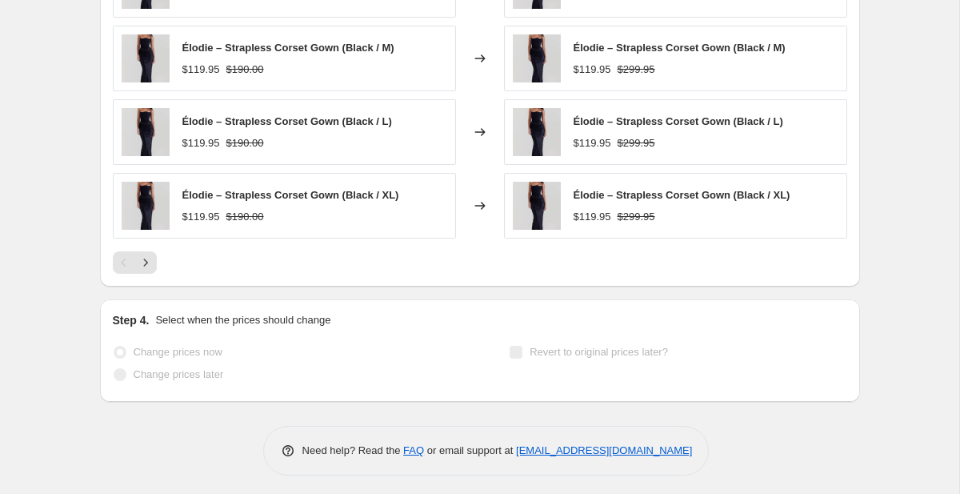
scroll to position [1385, 0]
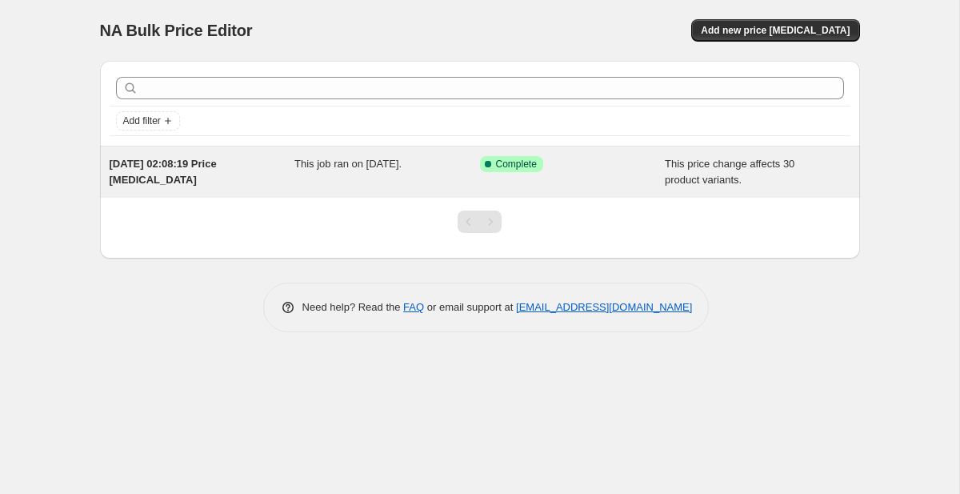
click at [478, 184] on div "This job ran on [DATE]." at bounding box center [387, 172] width 186 height 32
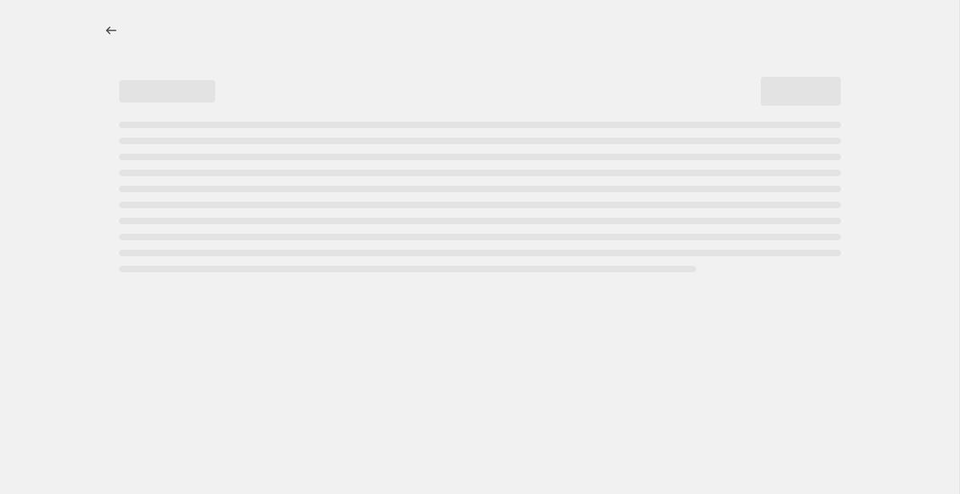
select select "no_change"
select select "pp"
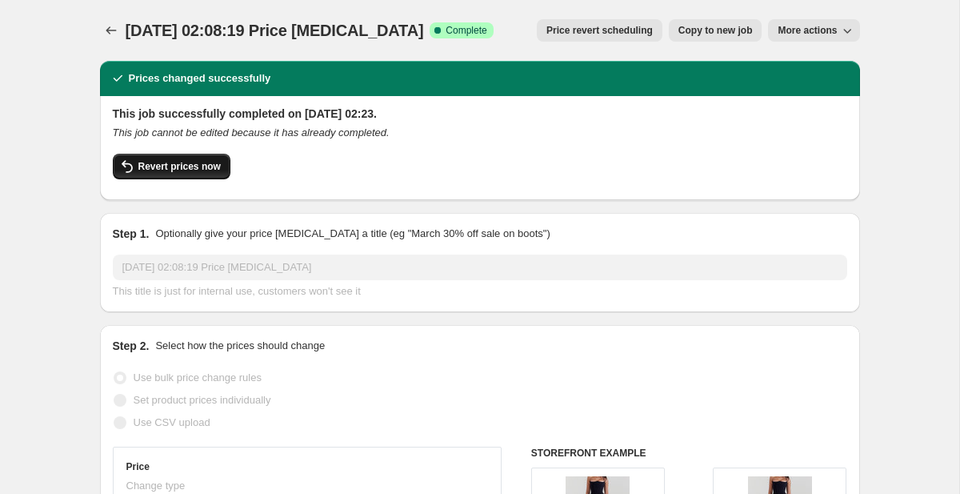
click at [195, 159] on button "Revert prices now" at bounding box center [172, 167] width 118 height 26
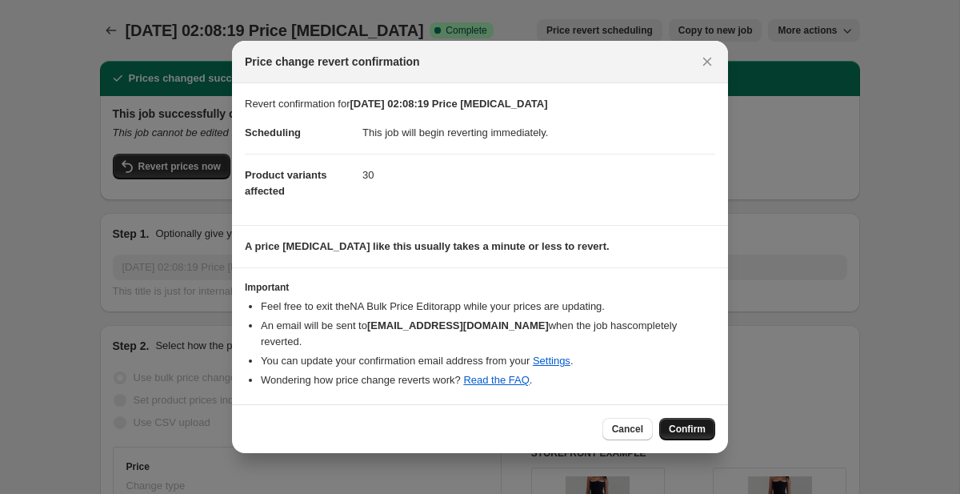
click at [697, 433] on span "Confirm" at bounding box center [687, 428] width 37 height 13
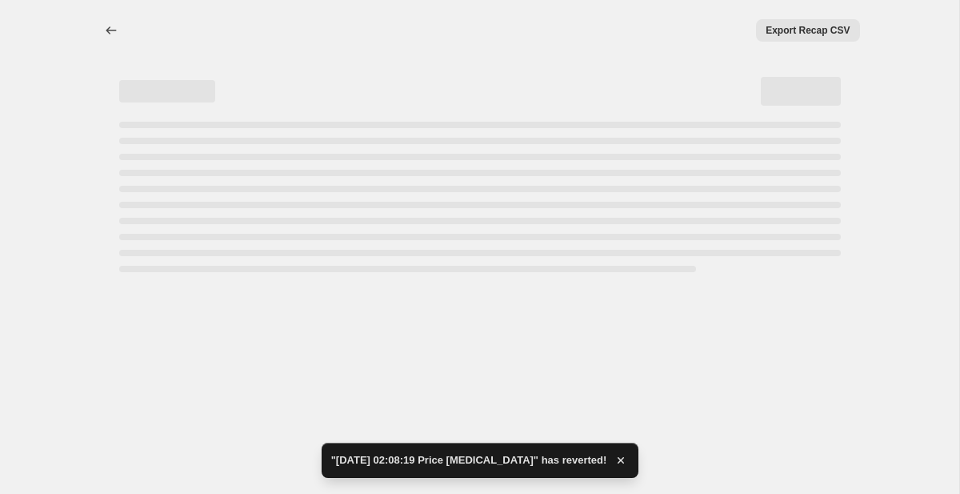
select select "no_change"
select select "pp"
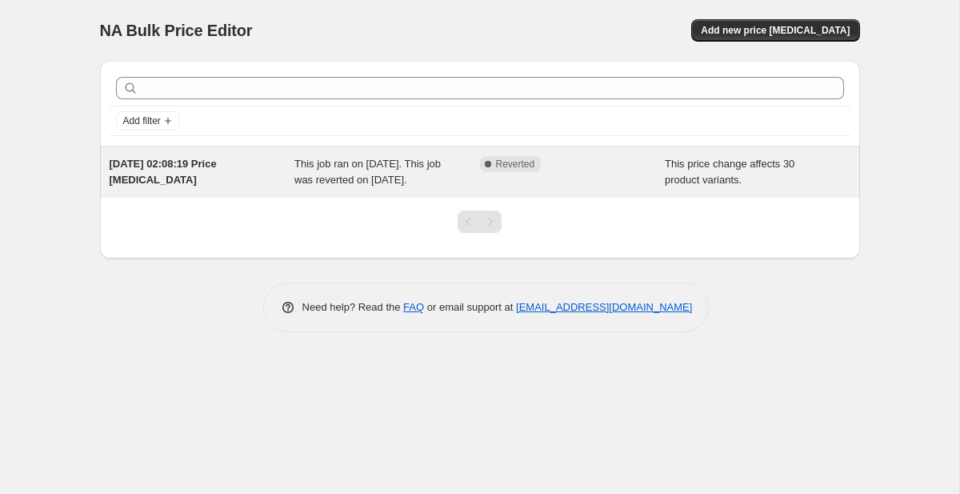
click at [609, 188] on div "Complete Reverted" at bounding box center [573, 172] width 186 height 32
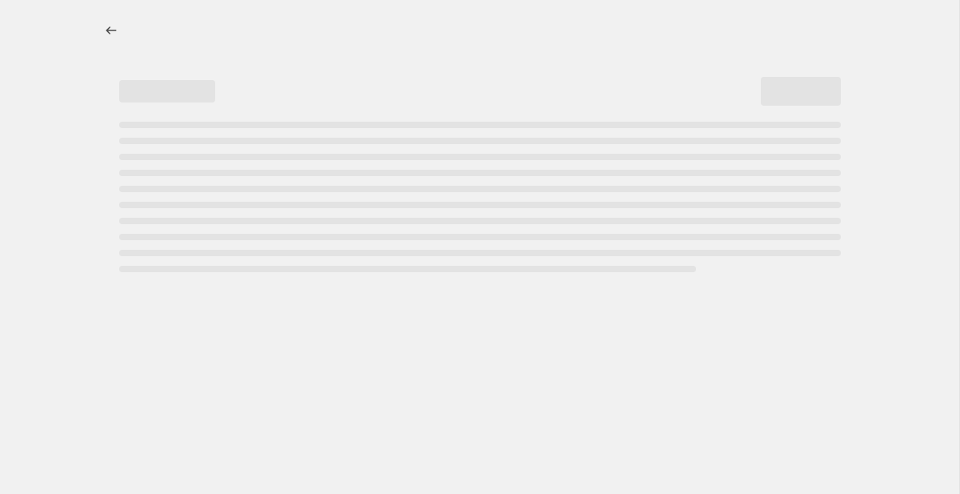
select select "no_change"
select select "pp"
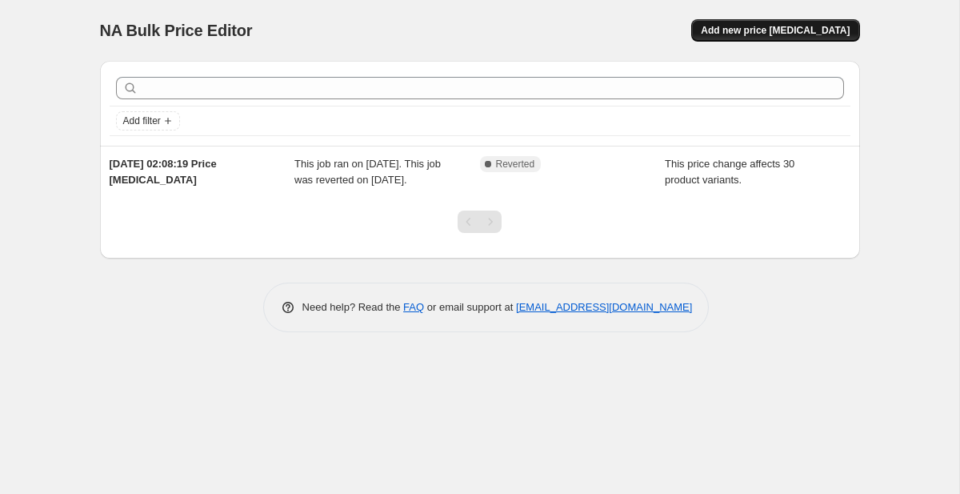
click at [763, 24] on span "Add new price [MEDICAL_DATA]" at bounding box center [775, 30] width 149 height 13
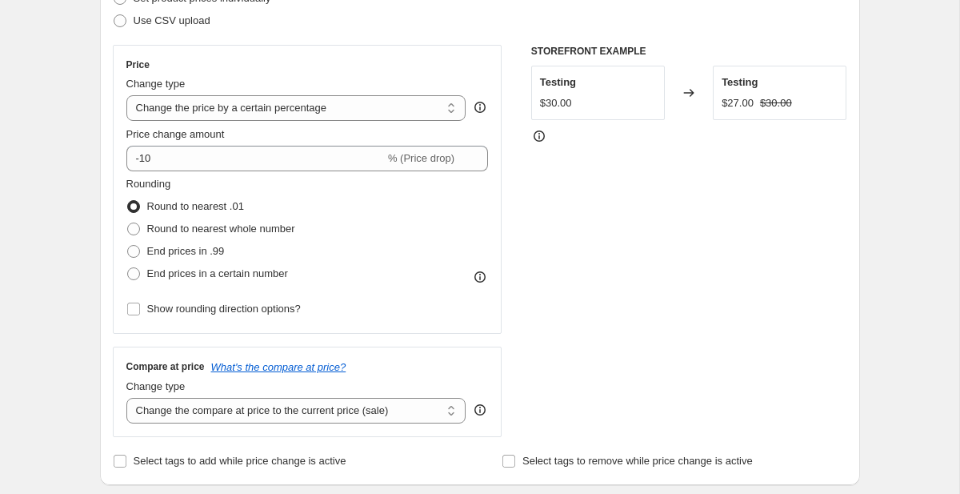
scroll to position [257, 0]
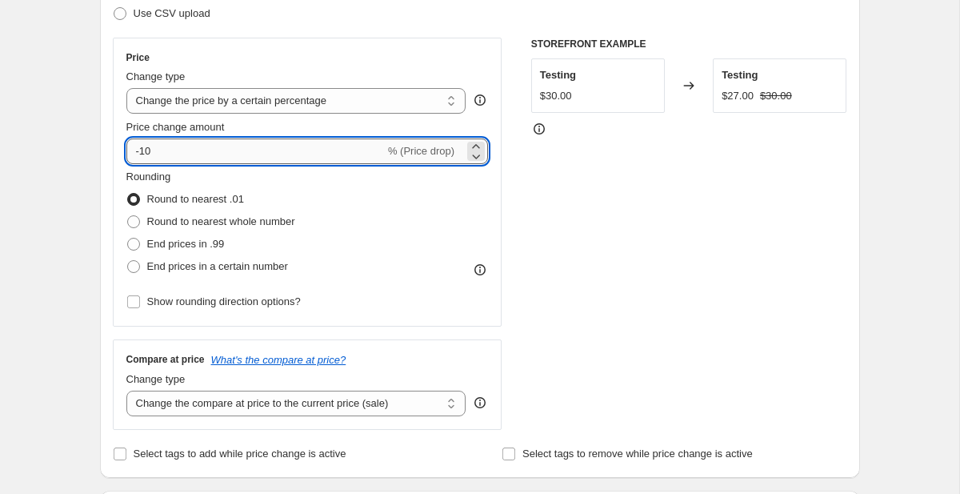
click at [277, 158] on input "-10" at bounding box center [255, 151] width 258 height 26
click at [296, 94] on select "Change the price to a certain amount Change the price by a certain amount Chang…" at bounding box center [296, 101] width 340 height 26
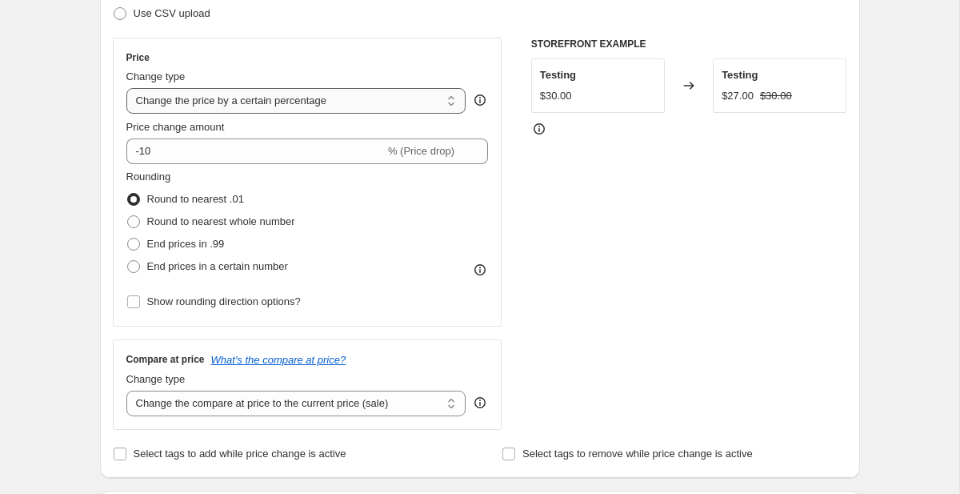
select select "no_change"
click at [126, 88] on select "Change the price to a certain amount Change the price by a certain amount Chang…" at bounding box center [296, 101] width 340 height 26
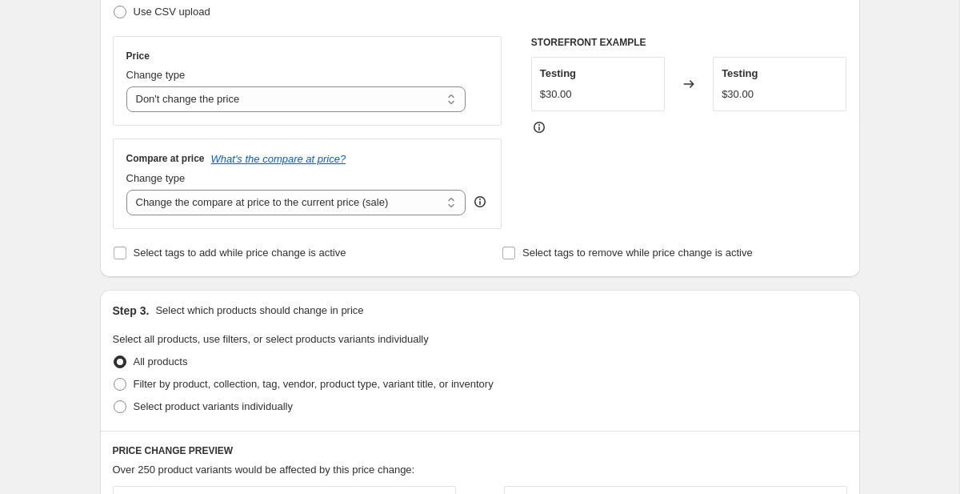
scroll to position [259, 0]
click at [295, 194] on select "Change the compare at price to the current price (sale) Change the compare at p…" at bounding box center [296, 202] width 340 height 26
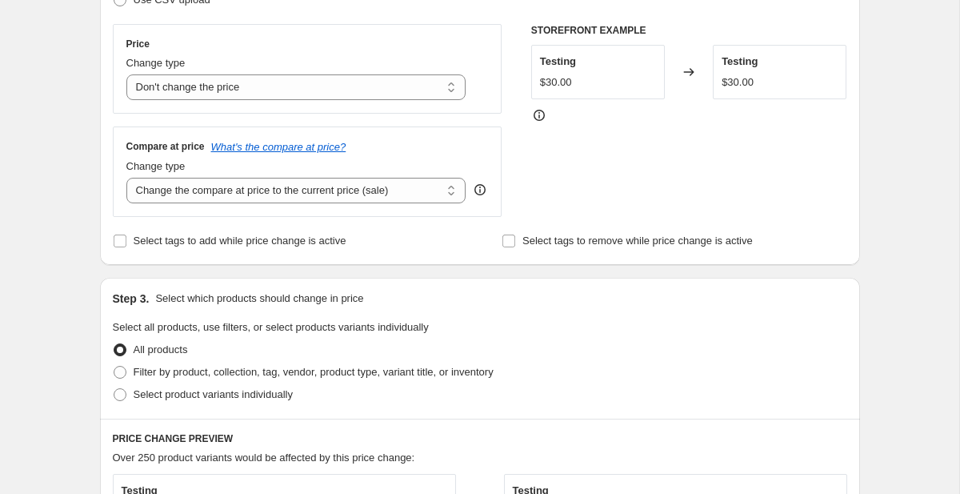
scroll to position [255, 0]
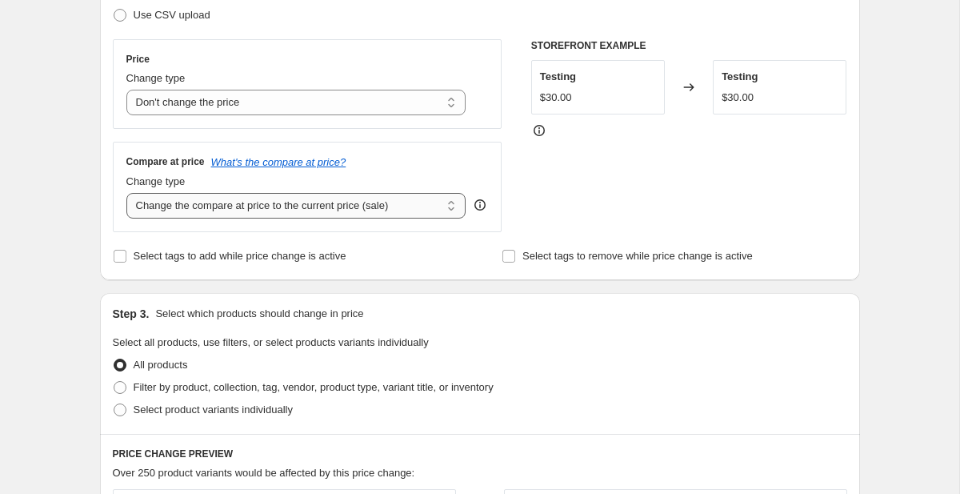
click at [311, 206] on select "Change the compare at price to the current price (sale) Change the compare at p…" at bounding box center [296, 206] width 340 height 26
select select "pp"
click at [126, 193] on select "Change the compare at price to the current price (sale) Change the compare at p…" at bounding box center [296, 206] width 340 height 26
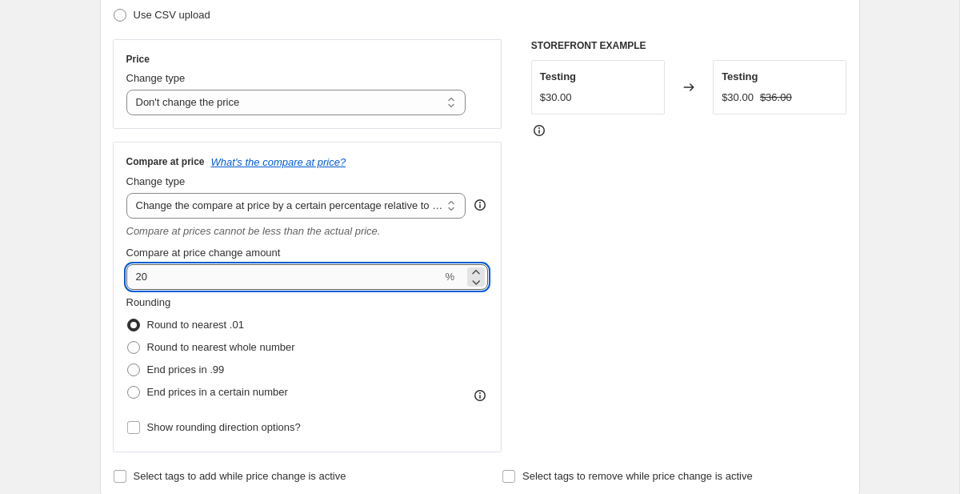
click at [309, 282] on input "20" at bounding box center [284, 277] width 316 height 26
type input "2"
type input "100"
click at [194, 390] on span "End prices in a certain number" at bounding box center [217, 392] width 141 height 12
click at [128, 386] on input "End prices in a certain number" at bounding box center [127, 386] width 1 height 1
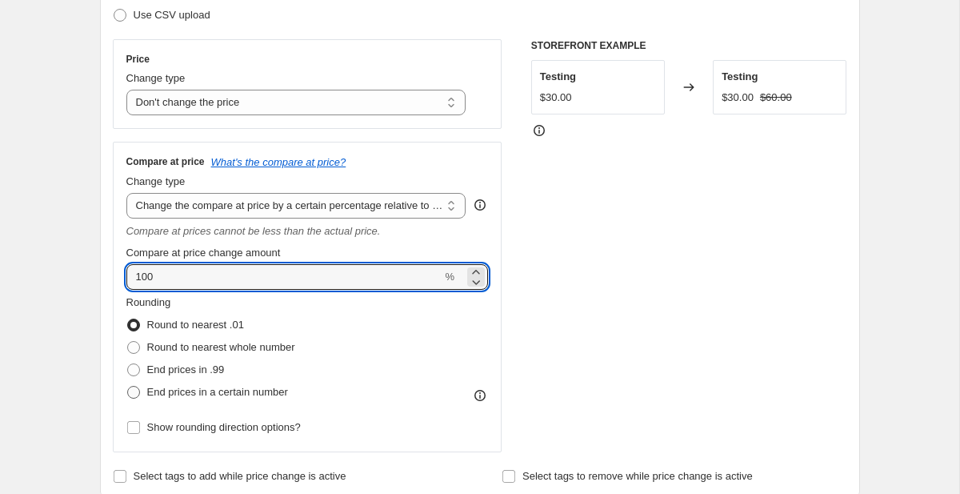
radio input "true"
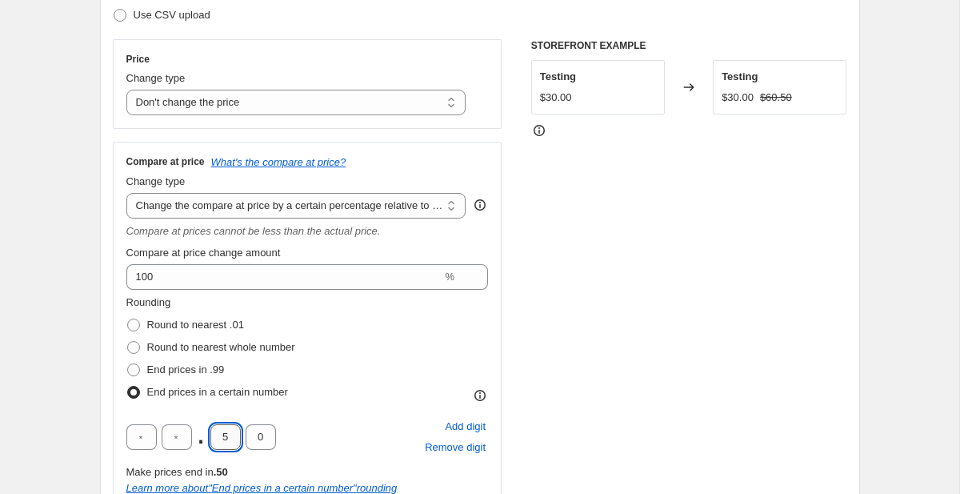
click at [226, 435] on input "5" at bounding box center [225, 437] width 30 height 26
type input "9"
type input "5"
click at [371, 360] on div "Rounding Round to nearest .01 Round to nearest whole number End prices in .99 E…" at bounding box center [307, 348] width 362 height 109
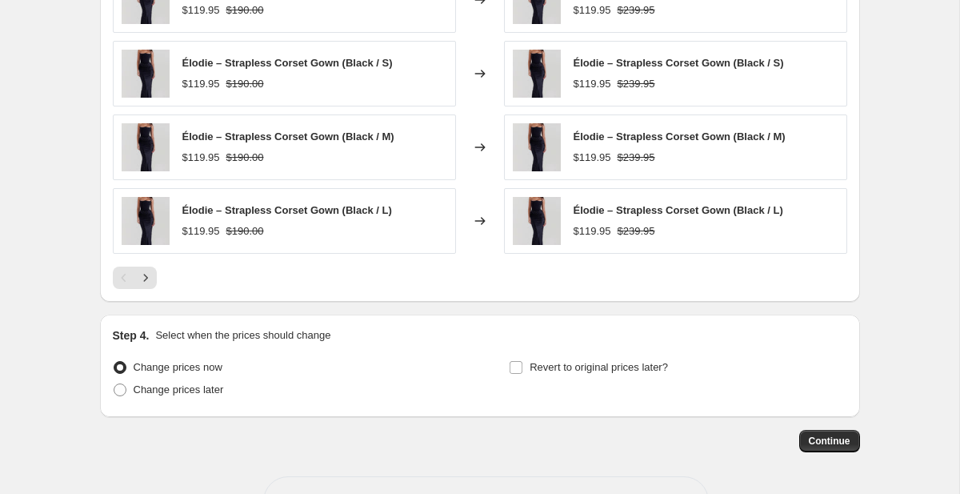
scroll to position [1209, 0]
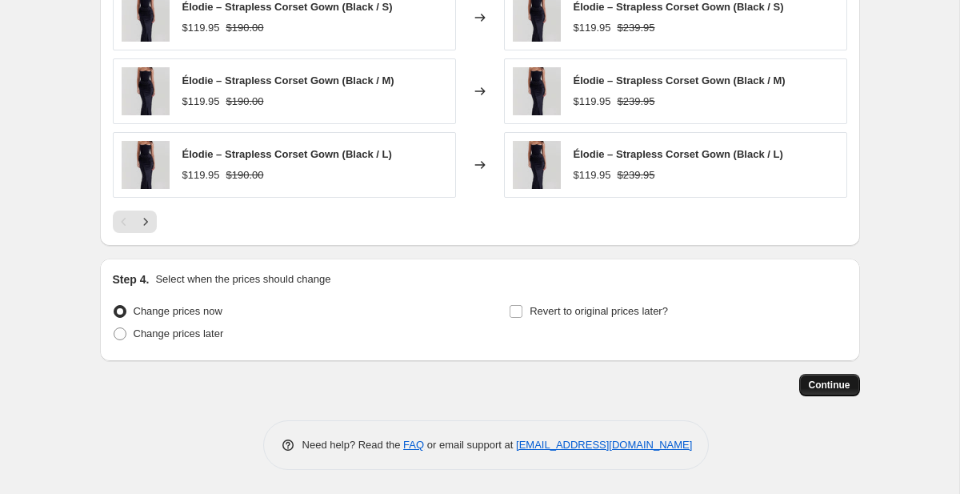
click at [823, 377] on button "Continue" at bounding box center [829, 385] width 61 height 22
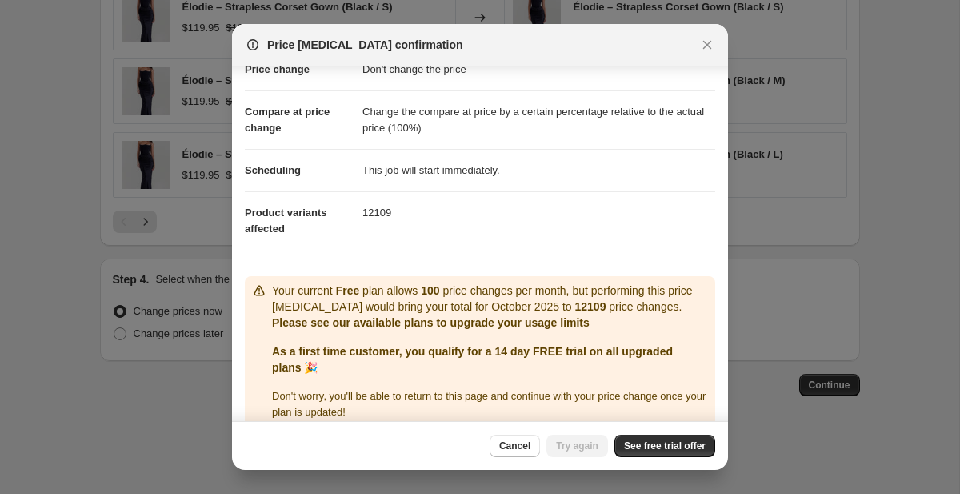
scroll to position [65, 0]
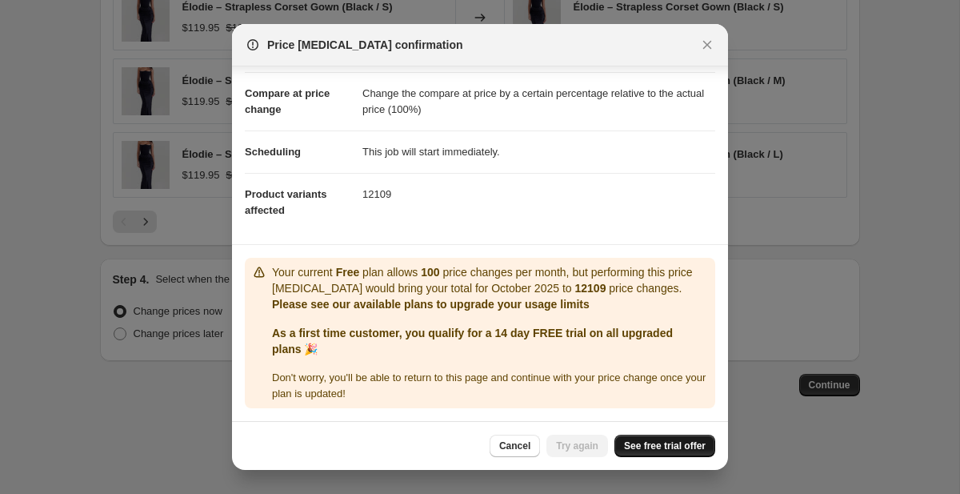
click at [658, 442] on span "See free trial offer" at bounding box center [665, 445] width 82 height 13
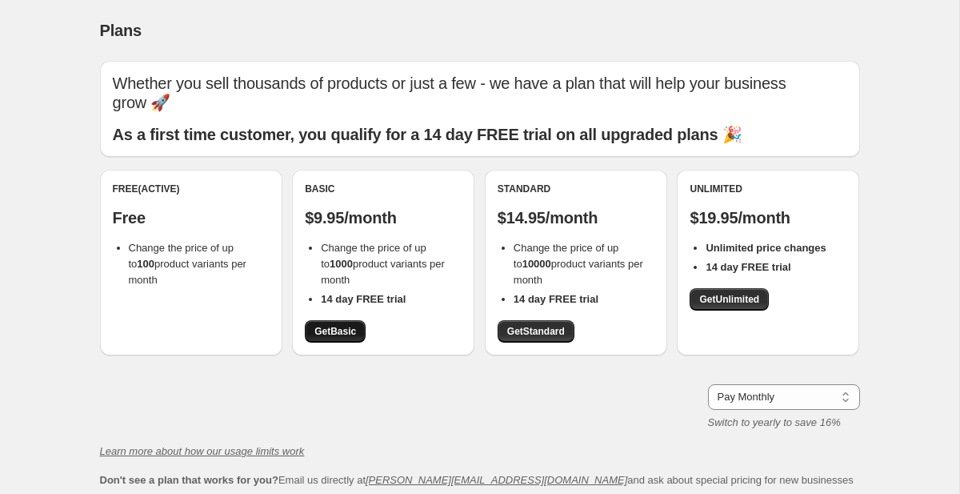
click at [339, 325] on span "Get Basic" at bounding box center [335, 331] width 42 height 13
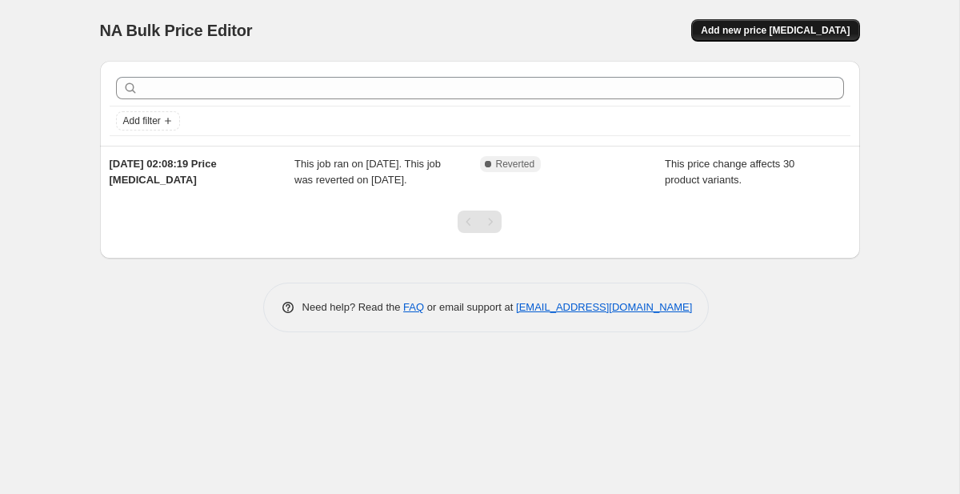
click at [748, 25] on span "Add new price change job" at bounding box center [775, 30] width 149 height 13
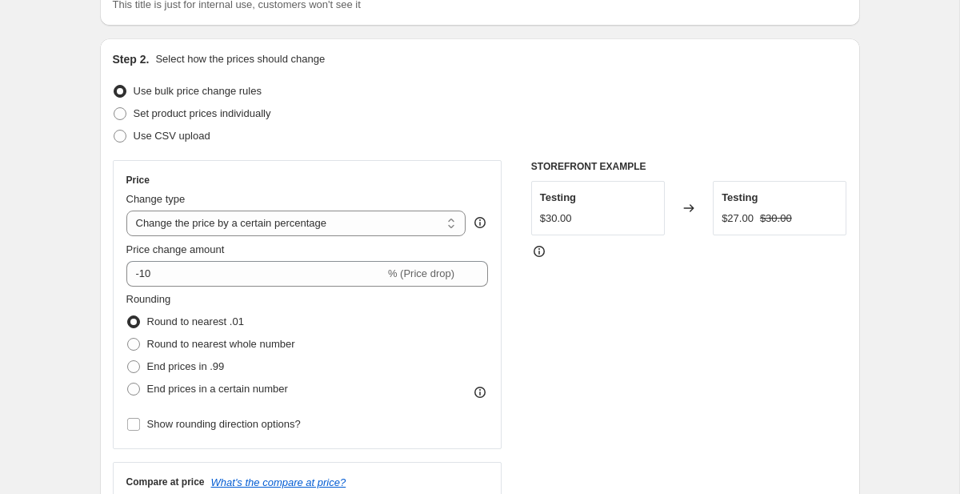
scroll to position [136, 0]
click at [287, 219] on select "Change the price to a certain amount Change the price by a certain amount Chang…" at bounding box center [296, 222] width 340 height 26
select select "no_change"
click at [126, 209] on select "Change the price to a certain amount Change the price by a certain amount Chang…" at bounding box center [296, 222] width 340 height 26
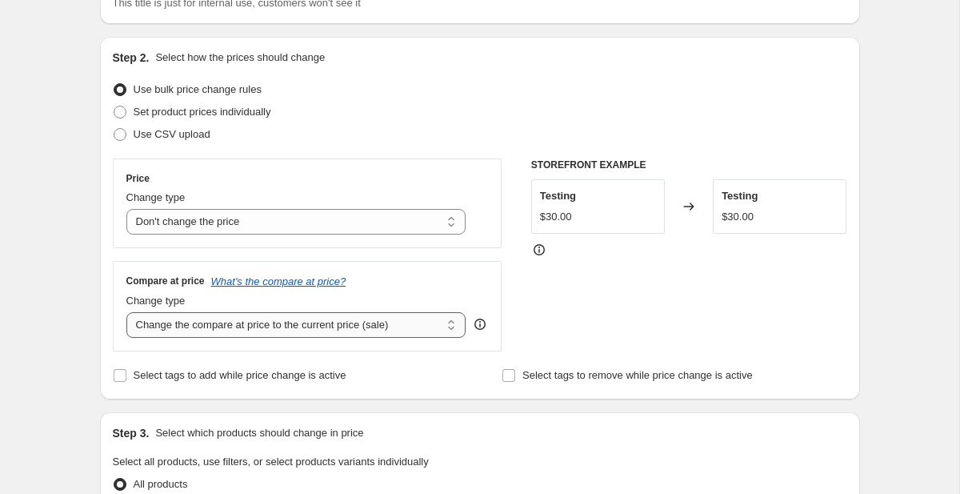
click at [258, 329] on select "Change the compare at price to the current price (sale) Change the compare at p…" at bounding box center [296, 325] width 340 height 26
select select "pp"
click at [126, 312] on select "Change the compare at price to the current price (sale) Change the compare at p…" at bounding box center [296, 325] width 340 height 26
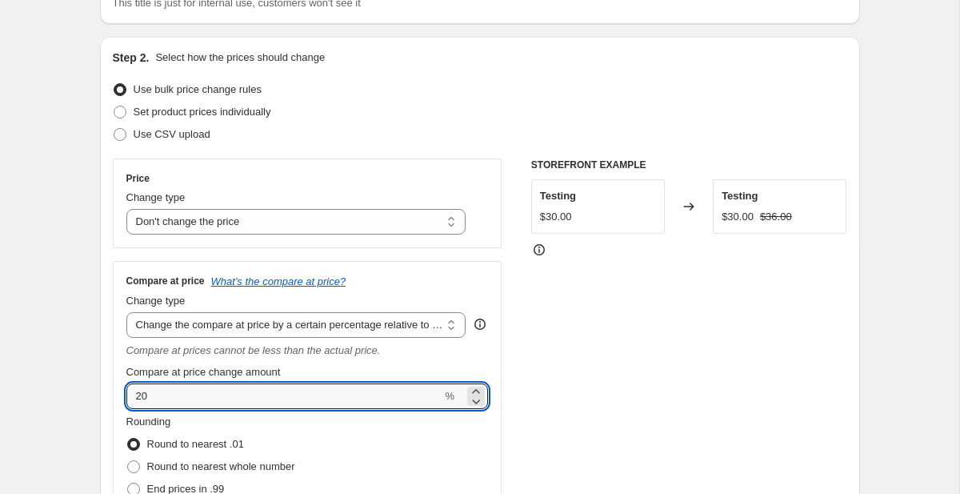
drag, startPoint x: 164, startPoint y: 395, endPoint x: 111, endPoint y: 395, distance: 52.8
click at [111, 395] on div "Step 2. Select how the prices should change Use bulk price change rules Set pro…" at bounding box center [480, 328] width 760 height 582
type input "100"
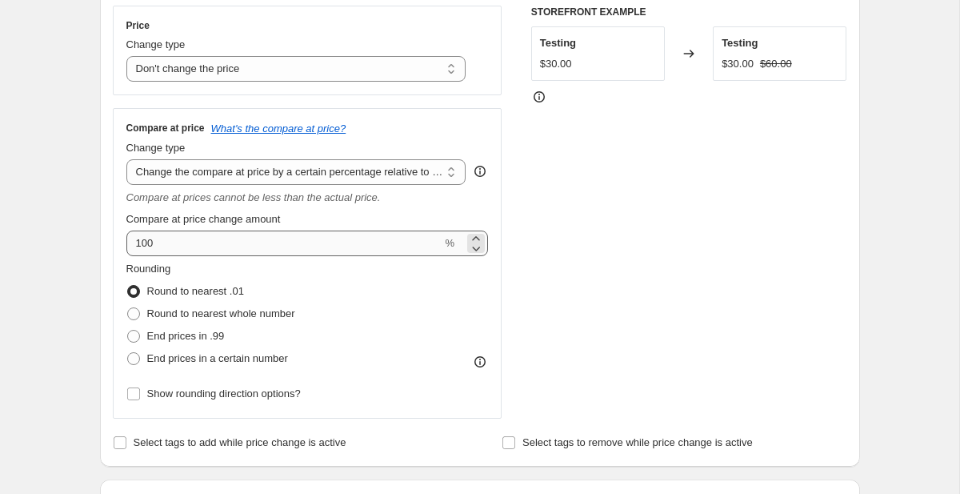
scroll to position [292, 0]
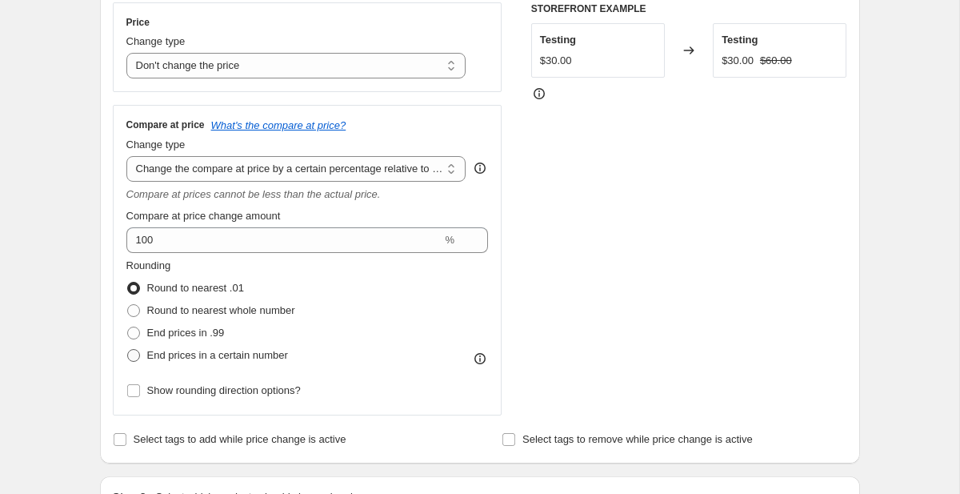
click at [207, 350] on span "End prices in a certain number" at bounding box center [217, 355] width 141 height 12
click at [128, 350] on input "End prices in a certain number" at bounding box center [127, 349] width 1 height 1
radio input "true"
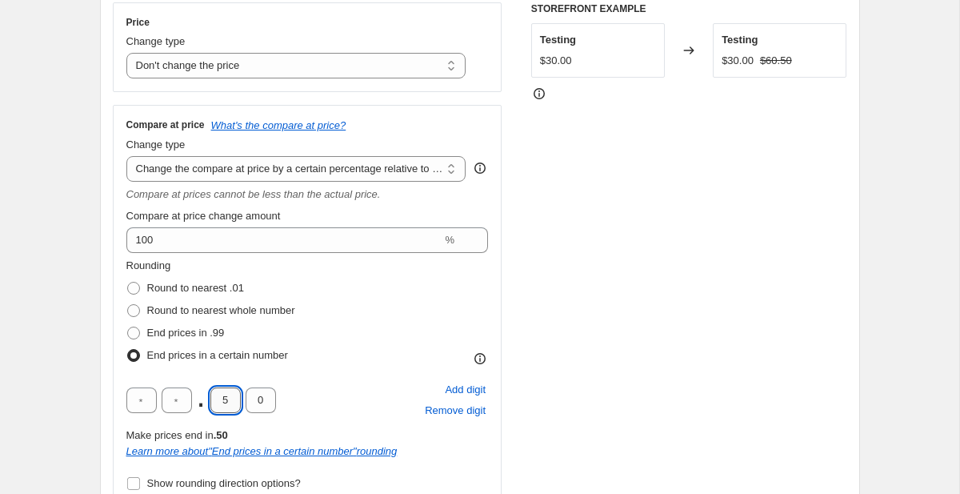
click at [234, 402] on input "5" at bounding box center [225, 400] width 30 height 26
type input "9"
type input "5"
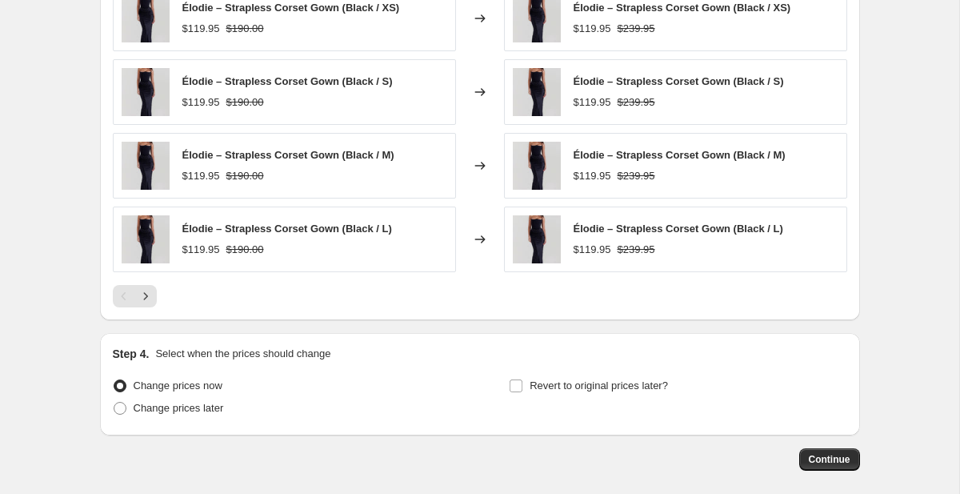
scroll to position [1178, 0]
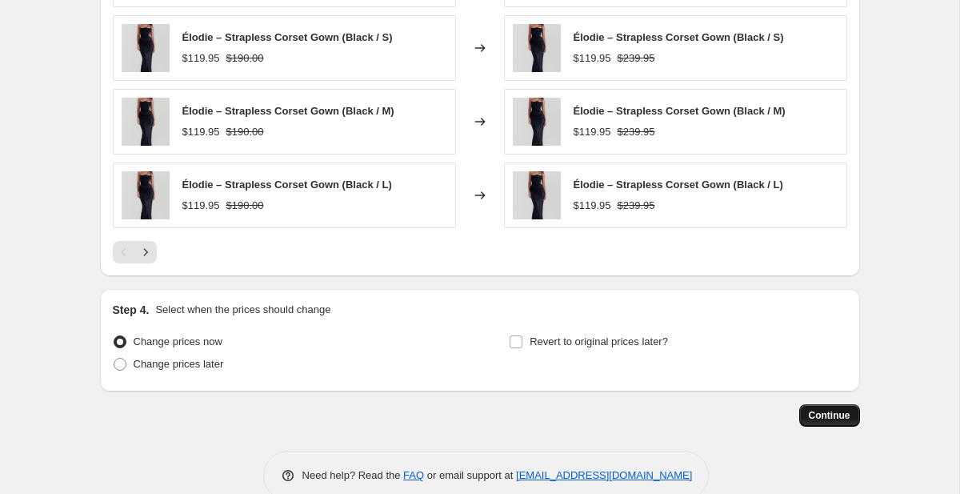
click at [845, 412] on span "Continue" at bounding box center [830, 415] width 42 height 13
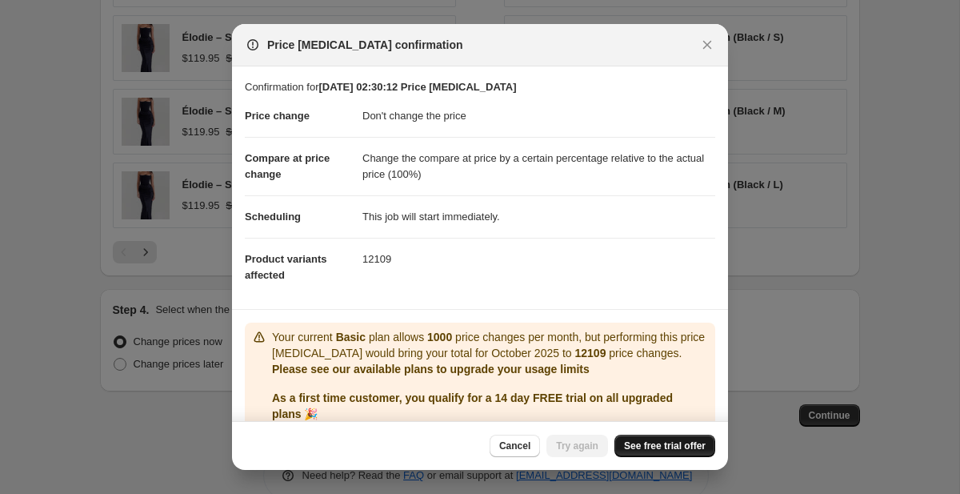
click at [679, 446] on span "See free trial offer" at bounding box center [665, 445] width 82 height 13
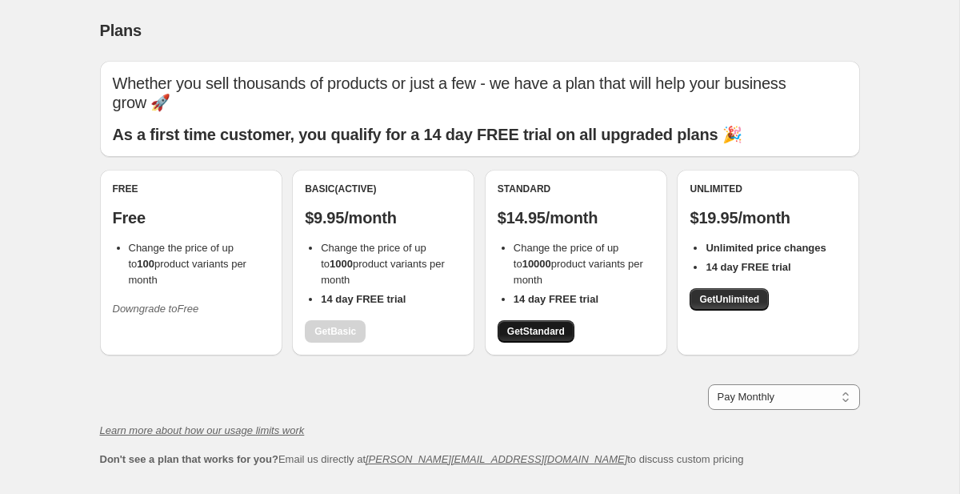
click at [545, 325] on span "Get Standard" at bounding box center [536, 331] width 58 height 13
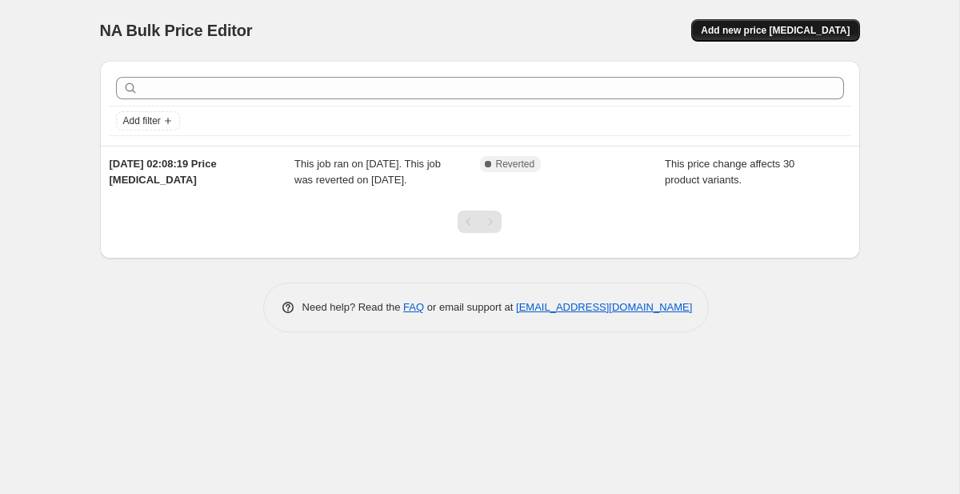
click at [819, 28] on span "Add new price change job" at bounding box center [775, 30] width 149 height 13
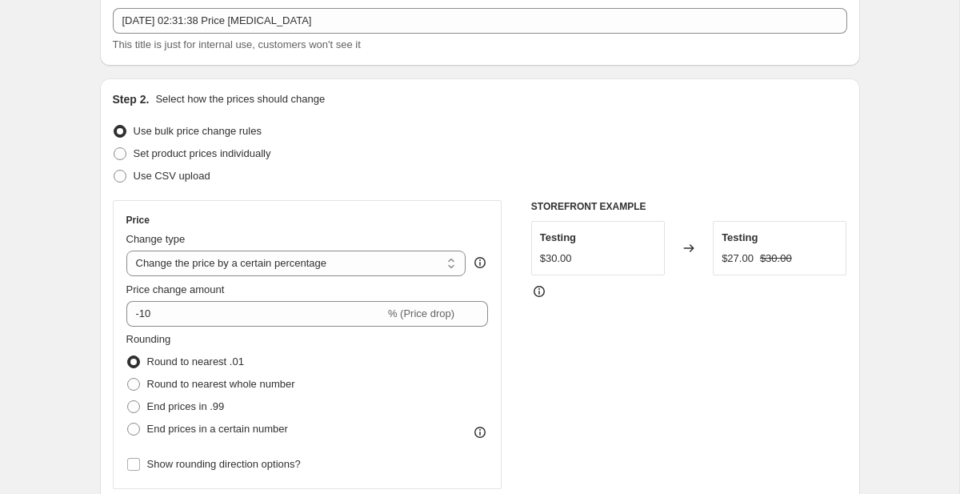
scroll to position [96, 0]
click at [259, 253] on select "Change the price to a certain amount Change the price by a certain amount Chang…" at bounding box center [296, 262] width 340 height 26
select select "no_change"
click at [126, 249] on select "Change the price to a certain amount Change the price by a certain amount Chang…" at bounding box center [296, 262] width 340 height 26
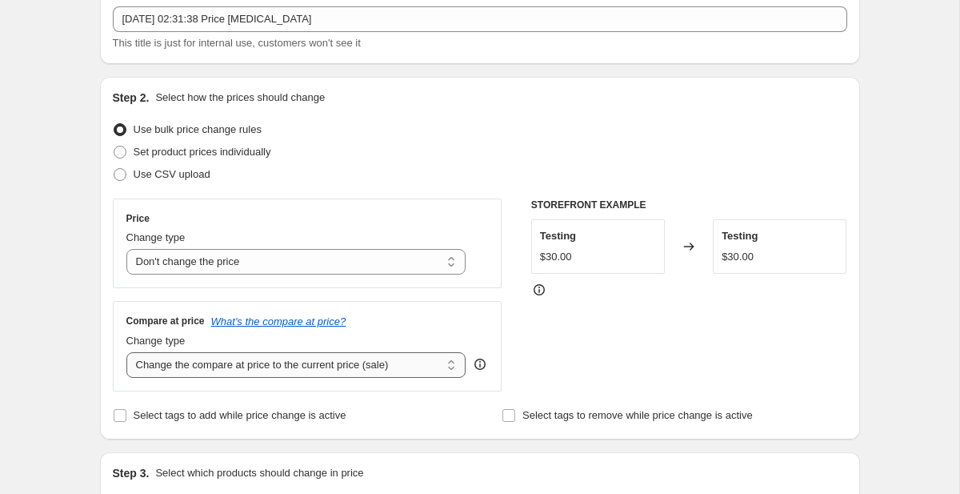
click at [222, 368] on select "Change the compare at price to the current price (sale) Change the compare at p…" at bounding box center [296, 365] width 340 height 26
select select "pp"
click at [126, 352] on select "Change the compare at price to the current price (sale) Change the compare at p…" at bounding box center [296, 365] width 340 height 26
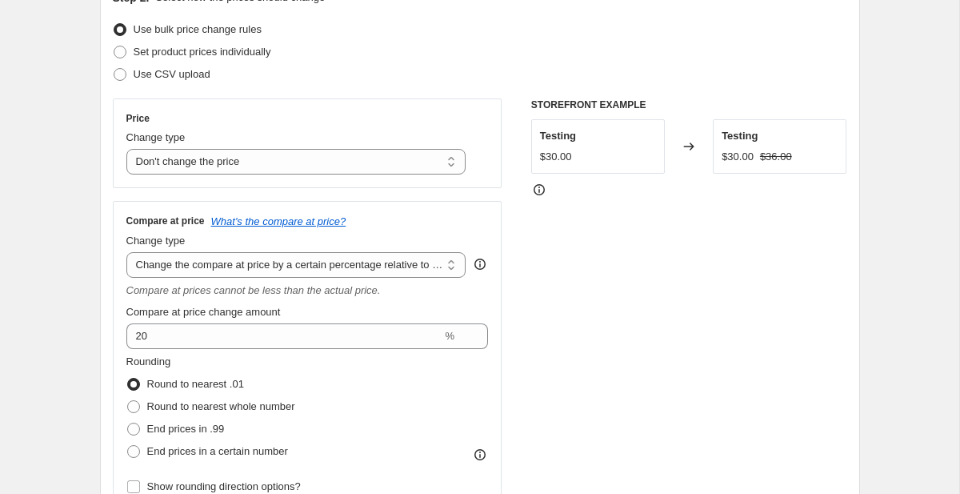
scroll to position [203, 0]
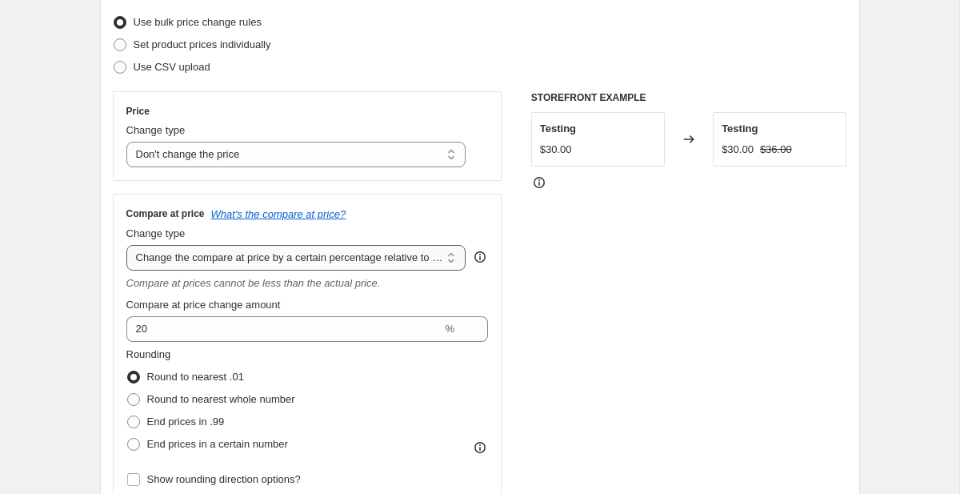
click at [319, 246] on select "Change the compare at price to the current price (sale) Change the compare at p…" at bounding box center [296, 258] width 340 height 26
click at [126, 245] on select "Change the compare at price to the current price (sale) Change the compare at p…" at bounding box center [296, 258] width 340 height 26
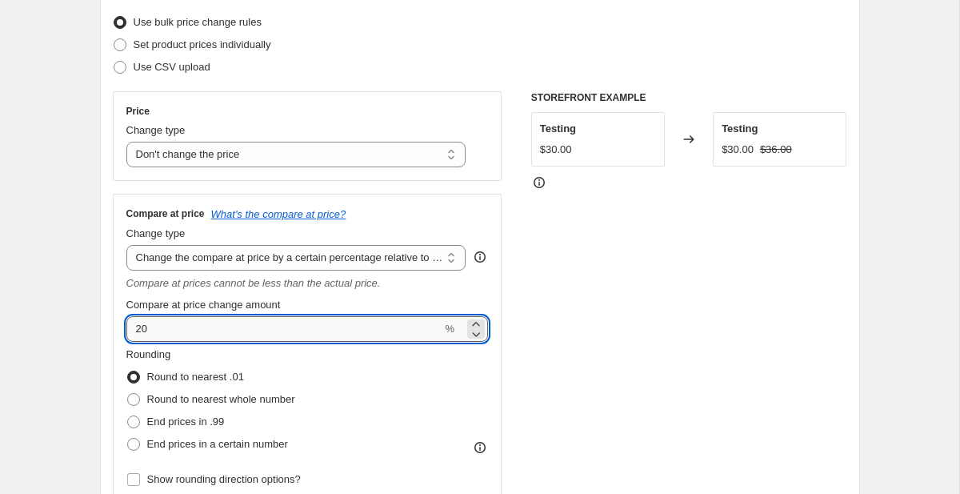
drag, startPoint x: 172, startPoint y: 325, endPoint x: 137, endPoint y: 325, distance: 35.2
click at [137, 325] on input "20" at bounding box center [284, 329] width 316 height 26
type input "100"
click at [107, 255] on div "Step 2. Select how the prices should change Use bulk price change rules Set pro…" at bounding box center [480, 261] width 760 height 582
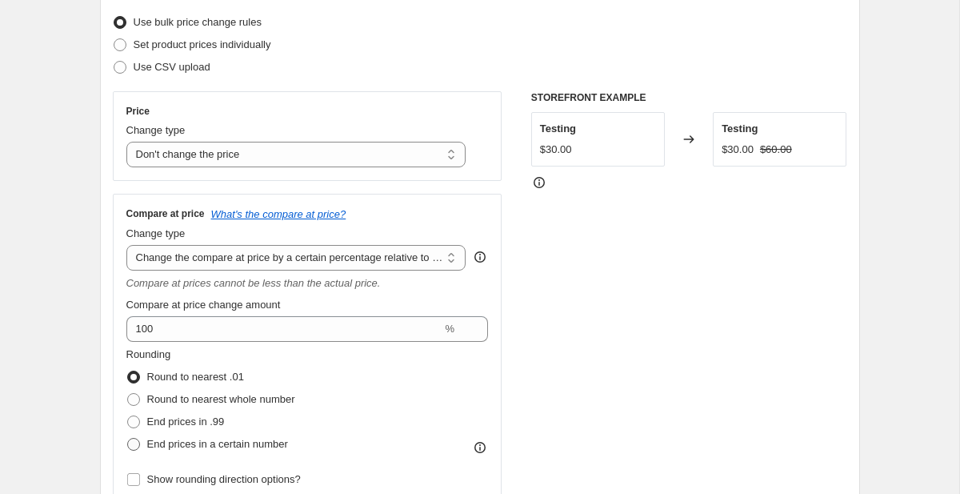
click at [196, 444] on span "End prices in a certain number" at bounding box center [217, 444] width 141 height 12
click at [128, 438] on input "End prices in a certain number" at bounding box center [127, 438] width 1 height 1
radio input "true"
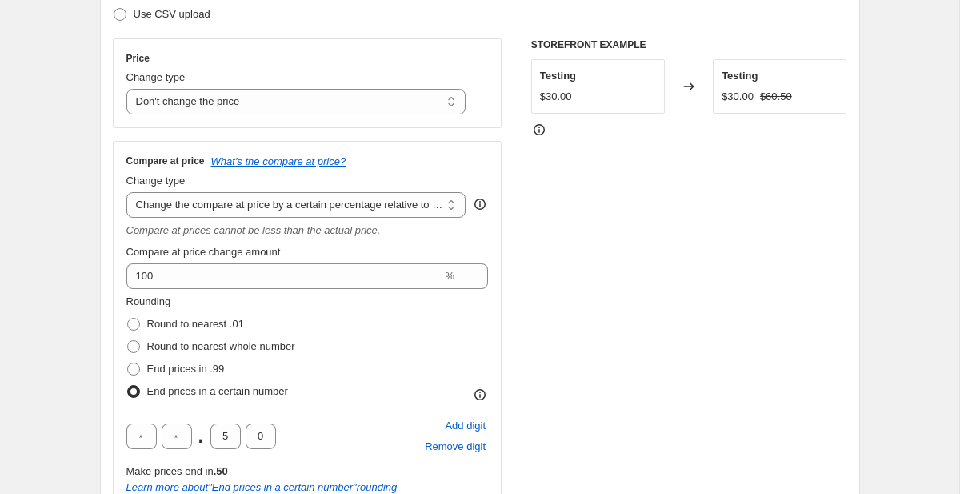
scroll to position [274, 0]
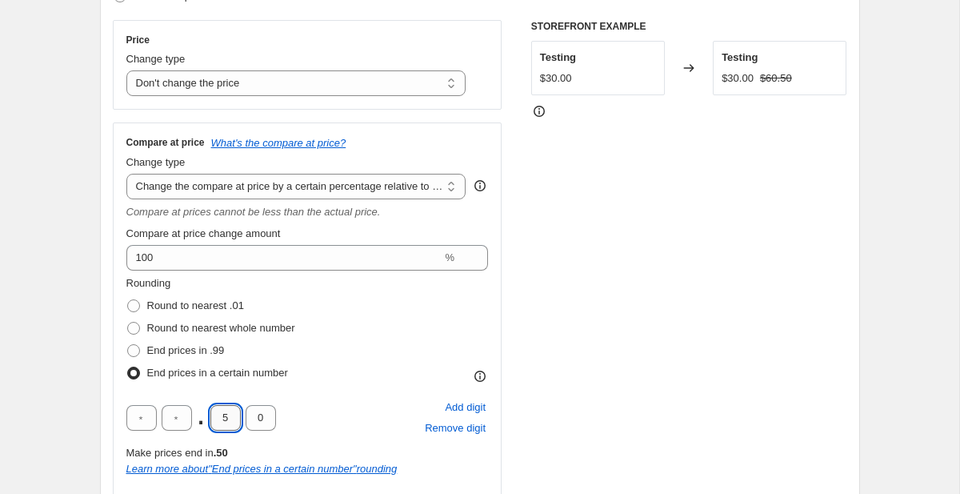
click at [230, 414] on input "5" at bounding box center [225, 418] width 30 height 26
type input "9"
type input "5"
click at [100, 334] on div "Step 2. Select how the prices should change Use bulk price change rules Set pro…" at bounding box center [480, 235] width 760 height 675
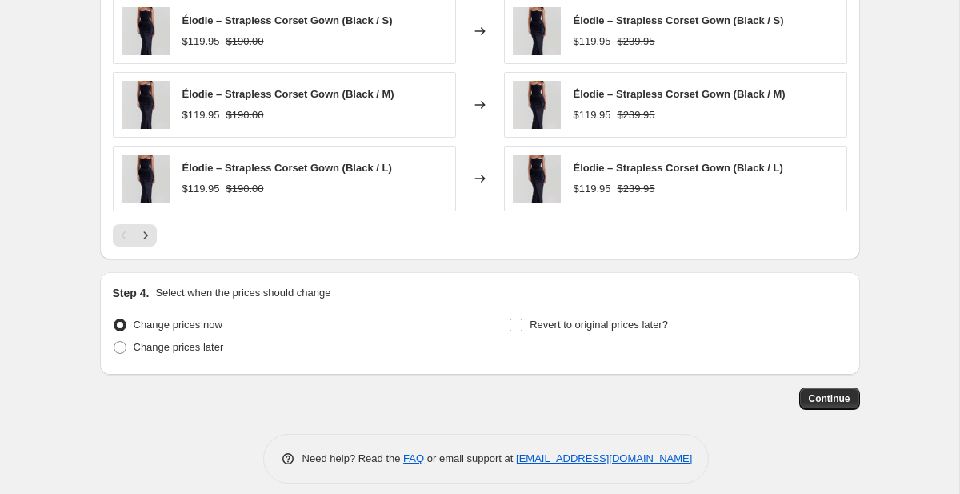
scroll to position [1209, 0]
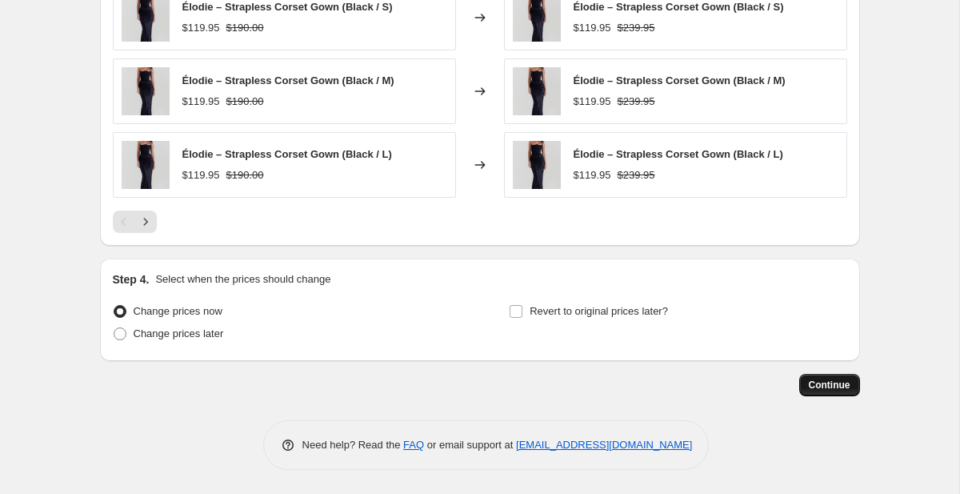
click at [830, 391] on button "Continue" at bounding box center [829, 385] width 61 height 22
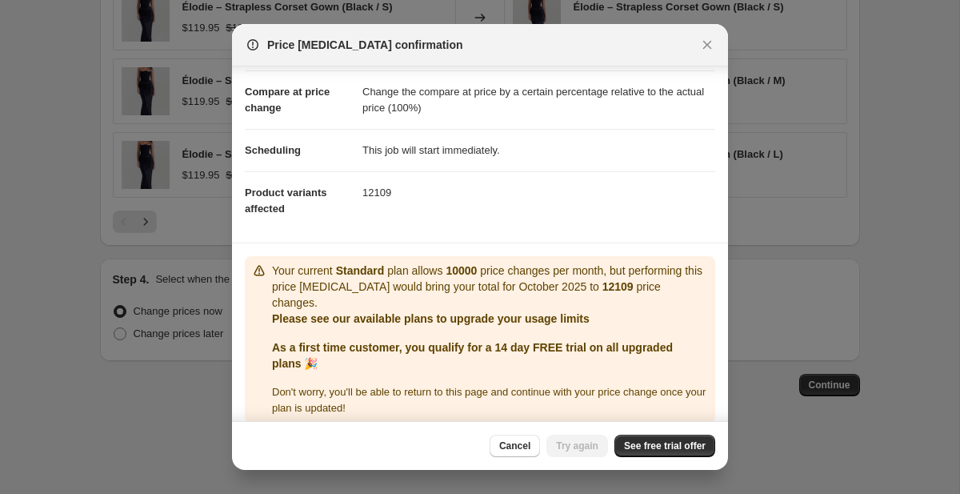
scroll to position [81, 0]
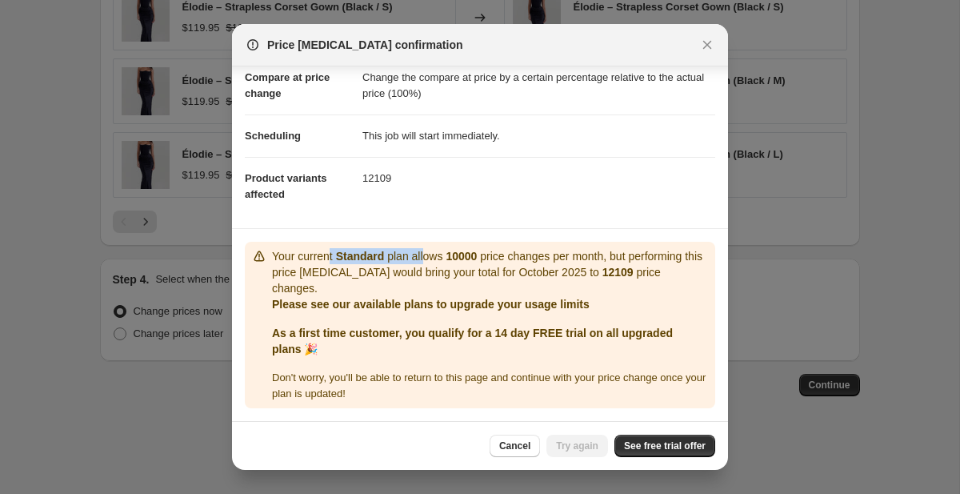
drag, startPoint x: 333, startPoint y: 251, endPoint x: 433, endPoint y: 253, distance: 100.0
click at [433, 253] on p "Your current Standard plan allows 10000 price changes per month, but performing…" at bounding box center [490, 272] width 437 height 48
drag, startPoint x: 453, startPoint y: 255, endPoint x: 557, endPoint y: 254, distance: 104.0
click at [557, 254] on p "Your current Standard plan allows 10000 price changes per month, but performing…" at bounding box center [490, 272] width 437 height 48
click at [619, 256] on p "Your current Standard plan allows 10000 price changes per month, but performing…" at bounding box center [490, 272] width 437 height 48
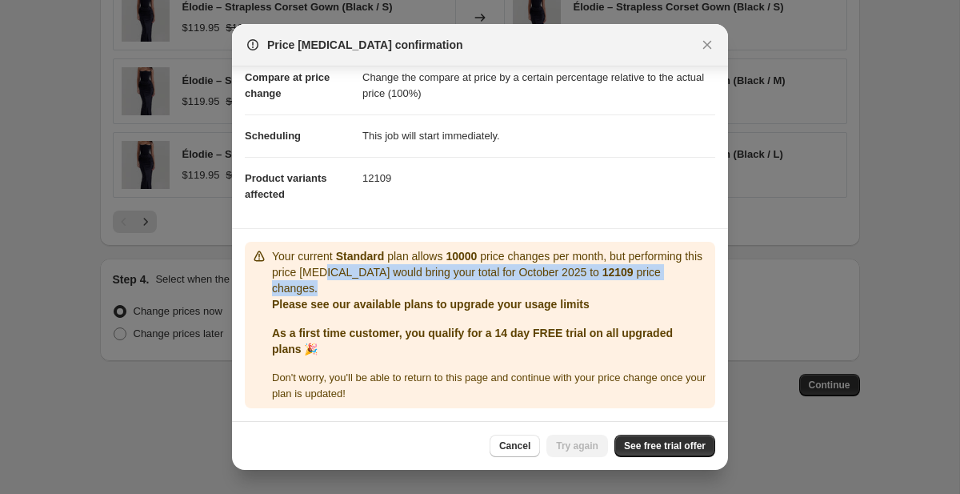
drag, startPoint x: 346, startPoint y: 270, endPoint x: 538, endPoint y: 277, distance: 192.1
click at [538, 278] on p "Your current Standard plan allows 10000 price changes per month, but performing…" at bounding box center [490, 272] width 437 height 48
click at [646, 448] on span "See free trial offer" at bounding box center [665, 445] width 82 height 13
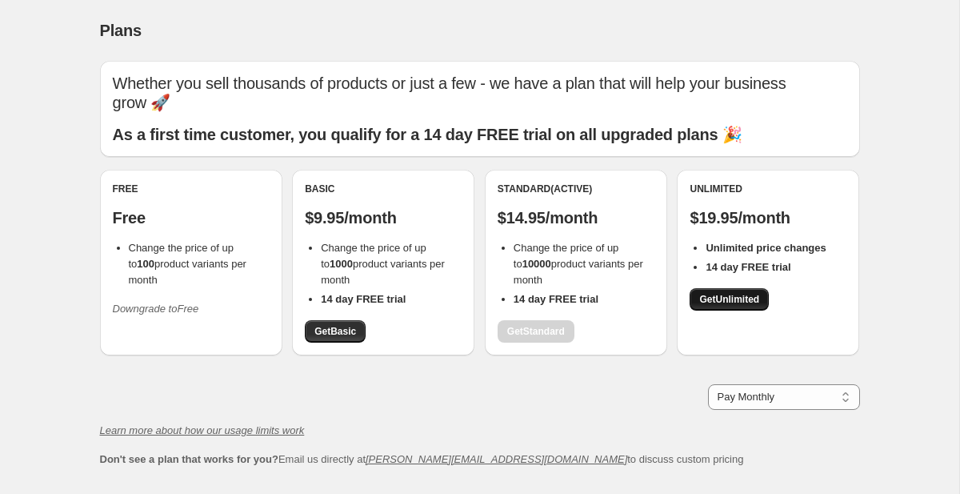
click at [734, 293] on span "Get Unlimited" at bounding box center [729, 299] width 60 height 13
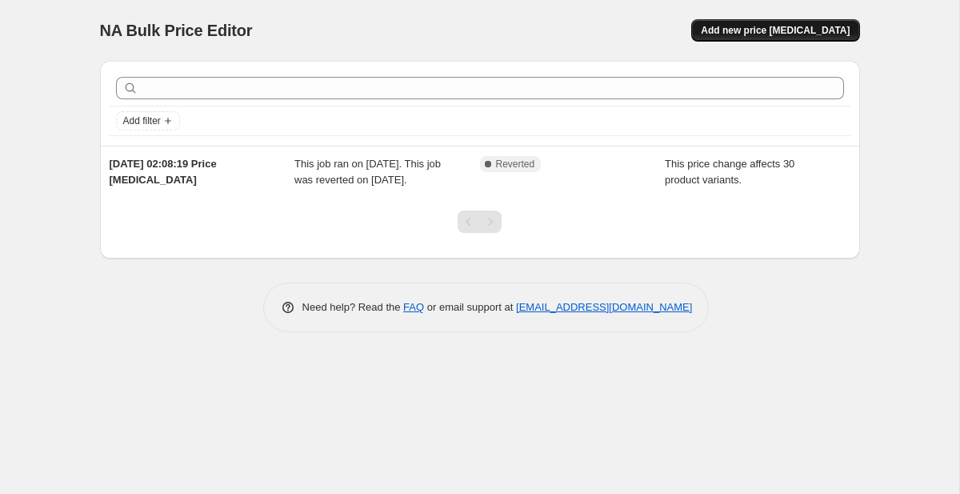
click at [754, 24] on button "Add new price [MEDICAL_DATA]" at bounding box center [775, 30] width 168 height 22
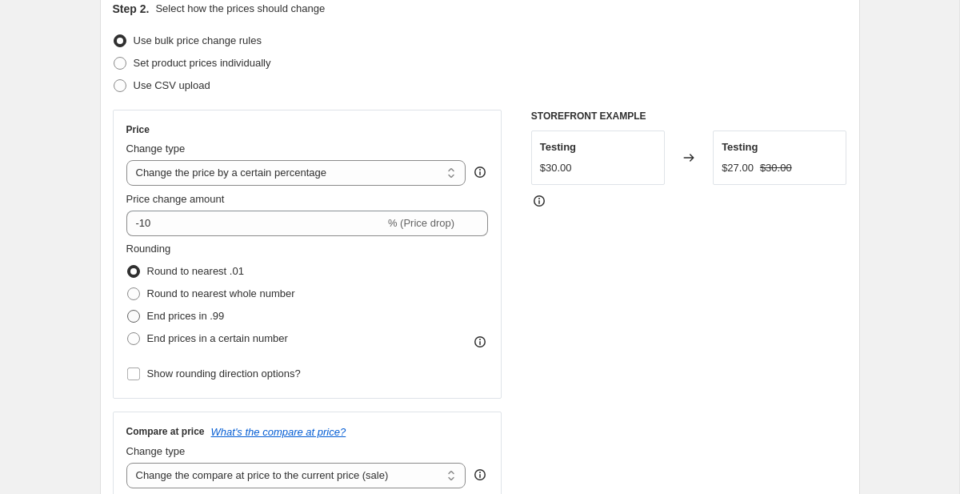
scroll to position [186, 0]
click at [226, 176] on select "Change the price to a certain amount Change the price by a certain amount Chang…" at bounding box center [296, 172] width 340 height 26
select select "no_change"
click at [126, 159] on select "Change the price to a certain amount Change the price by a certain amount Chang…" at bounding box center [296, 172] width 340 height 26
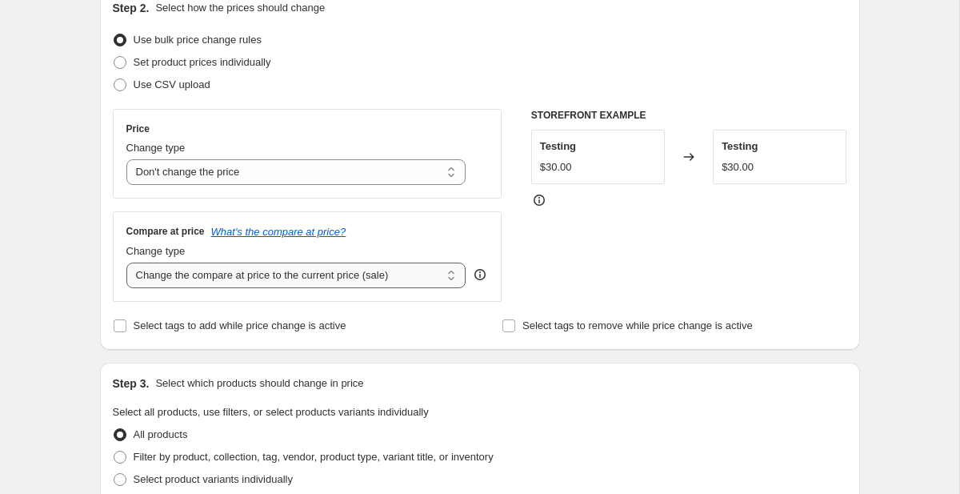
click at [220, 272] on select "Change the compare at price to the current price (sale) Change the compare at p…" at bounding box center [296, 275] width 340 height 26
select select "pp"
click at [126, 262] on select "Change the compare at price to the current price (sale) Change the compare at p…" at bounding box center [296, 275] width 340 height 26
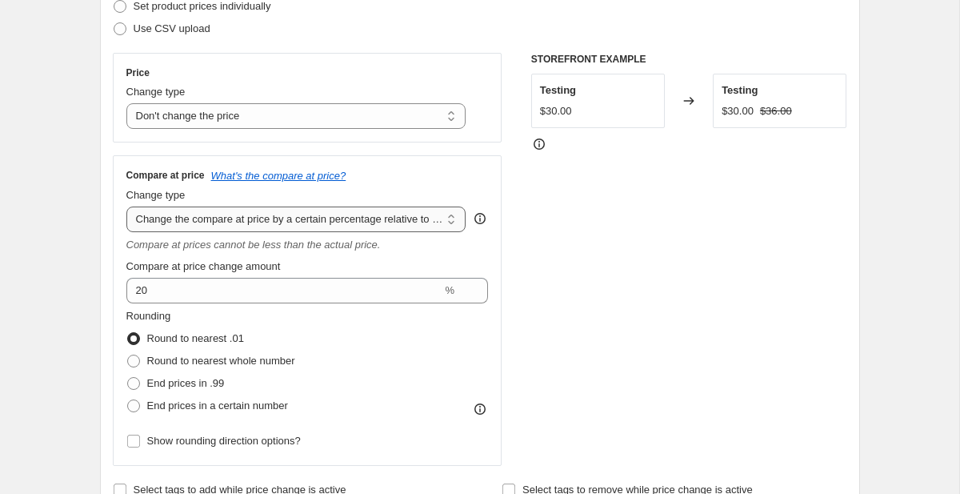
scroll to position [245, 0]
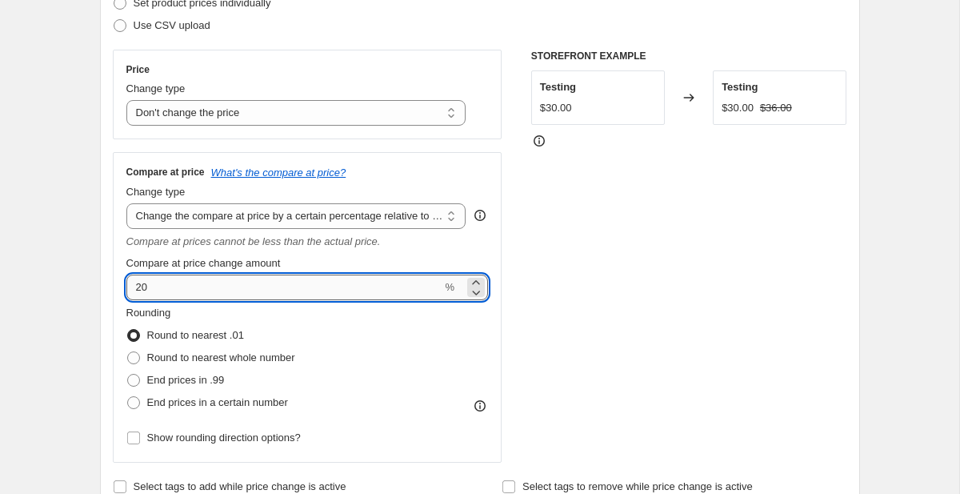
click at [179, 278] on input "20" at bounding box center [284, 287] width 316 height 26
type input "2"
type input "100"
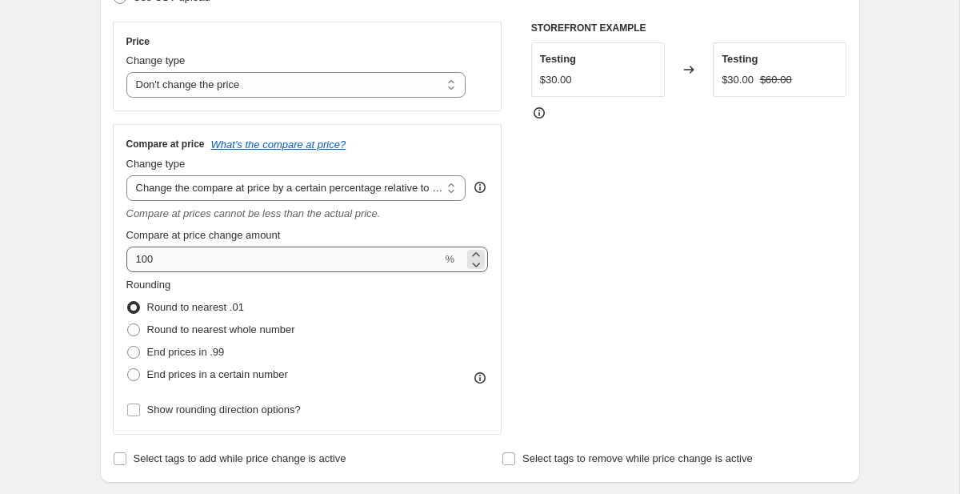
scroll to position [276, 0]
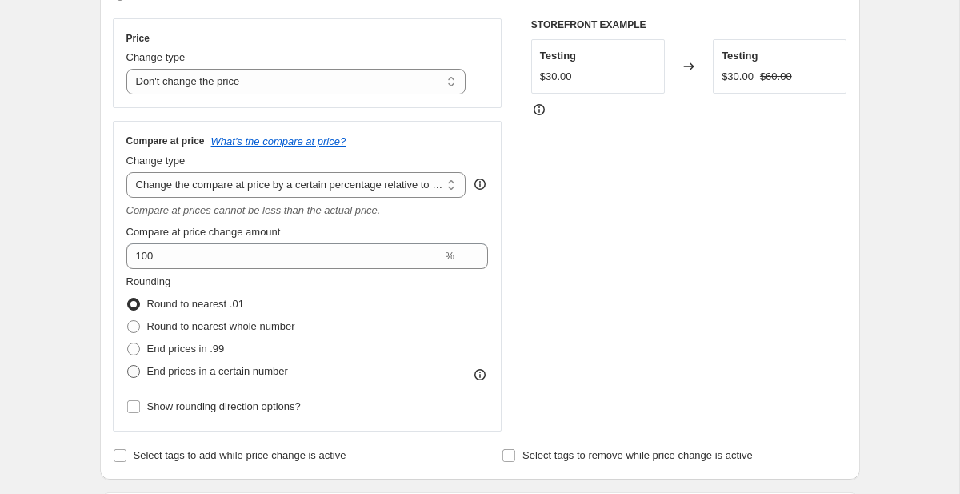
click at [217, 370] on span "End prices in a certain number" at bounding box center [217, 371] width 141 height 12
click at [128, 366] on input "End prices in a certain number" at bounding box center [127, 365] width 1 height 1
radio input "true"
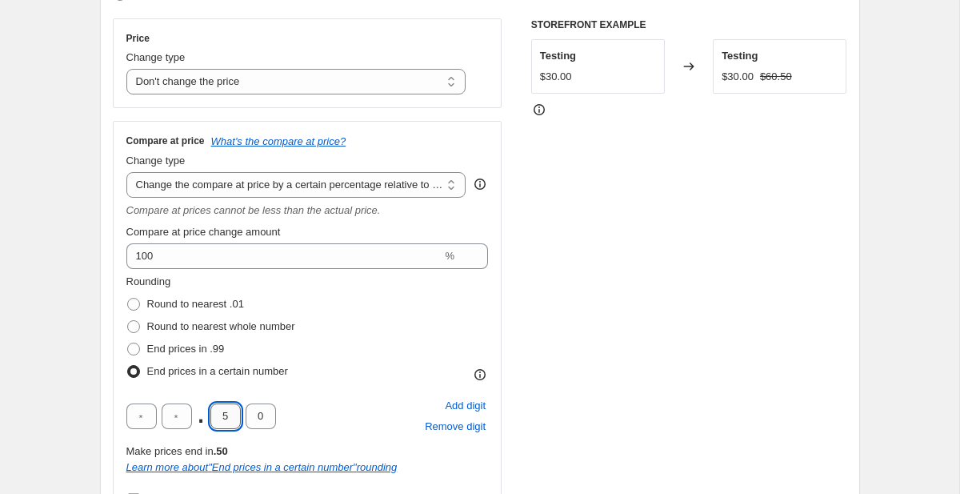
click at [230, 417] on input "5" at bounding box center [225, 416] width 30 height 26
type input "9"
type input "5"
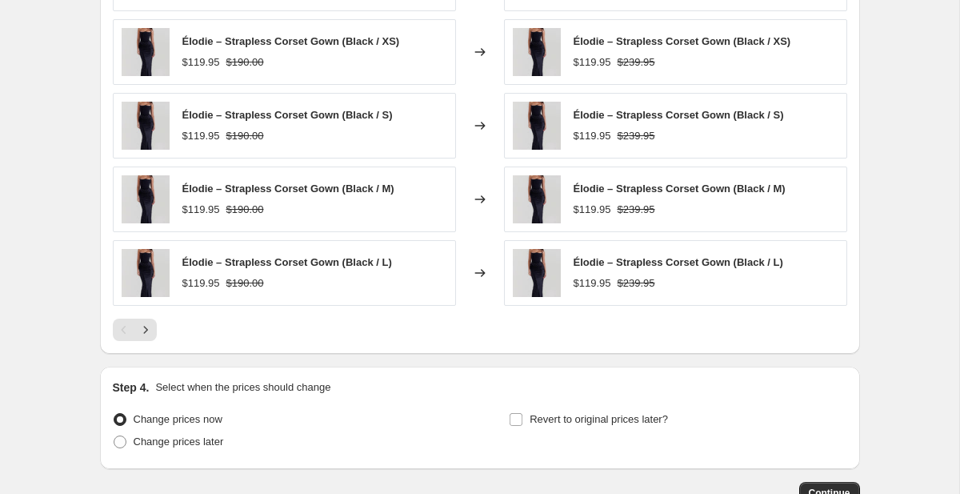
scroll to position [1131, 0]
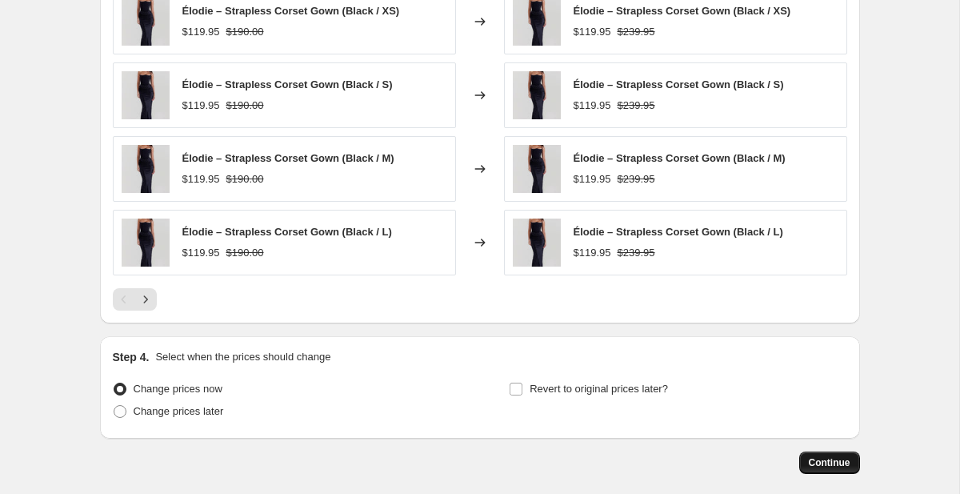
click at [836, 457] on span "Continue" at bounding box center [830, 462] width 42 height 13
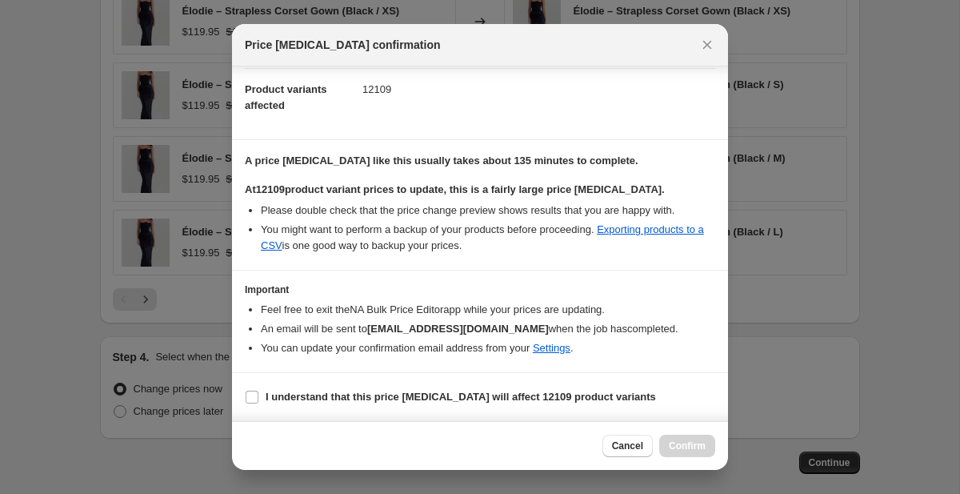
scroll to position [186, 0]
click at [386, 398] on b "I understand that this price [MEDICAL_DATA] will affect 12109 product variants" at bounding box center [461, 396] width 390 height 12
click at [258, 398] on input "I understand that this price [MEDICAL_DATA] will affect 12109 product variants" at bounding box center [252, 396] width 13 height 13
checkbox input "true"
click at [690, 444] on span "Confirm" at bounding box center [687, 445] width 37 height 13
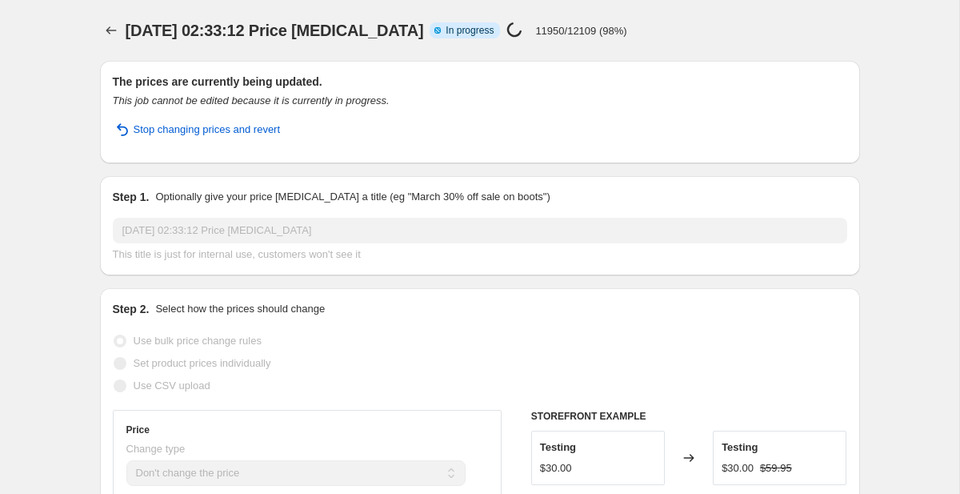
select select "no_change"
select select "pp"
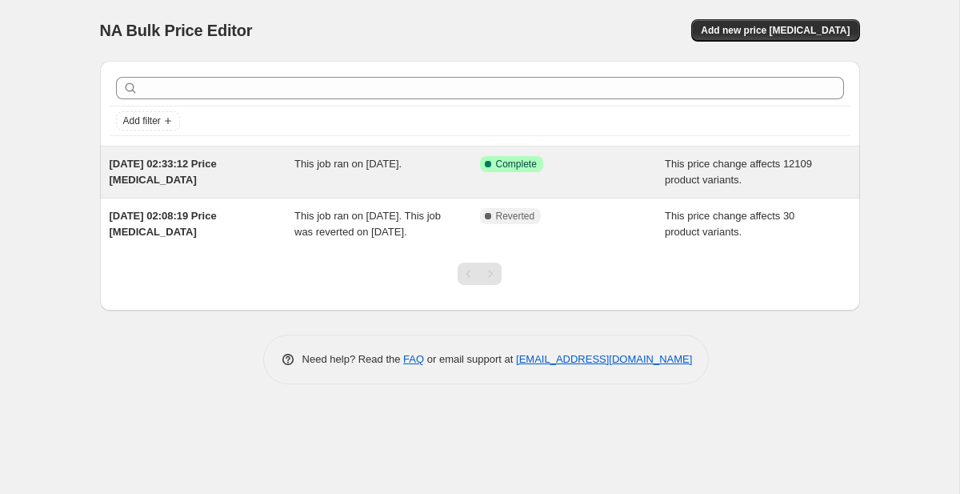
click at [383, 183] on div "This job ran on [DATE]." at bounding box center [387, 172] width 186 height 32
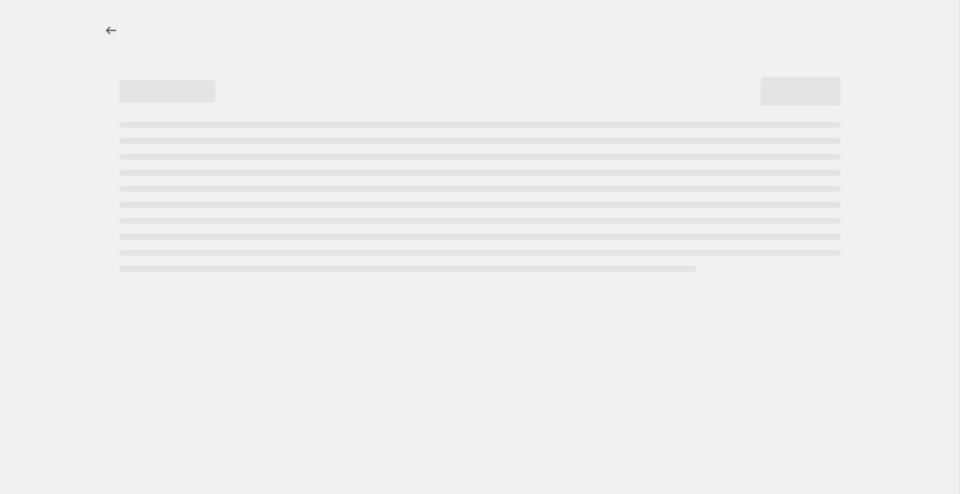
select select "no_change"
select select "pp"
